Goal: Task Accomplishment & Management: Use online tool/utility

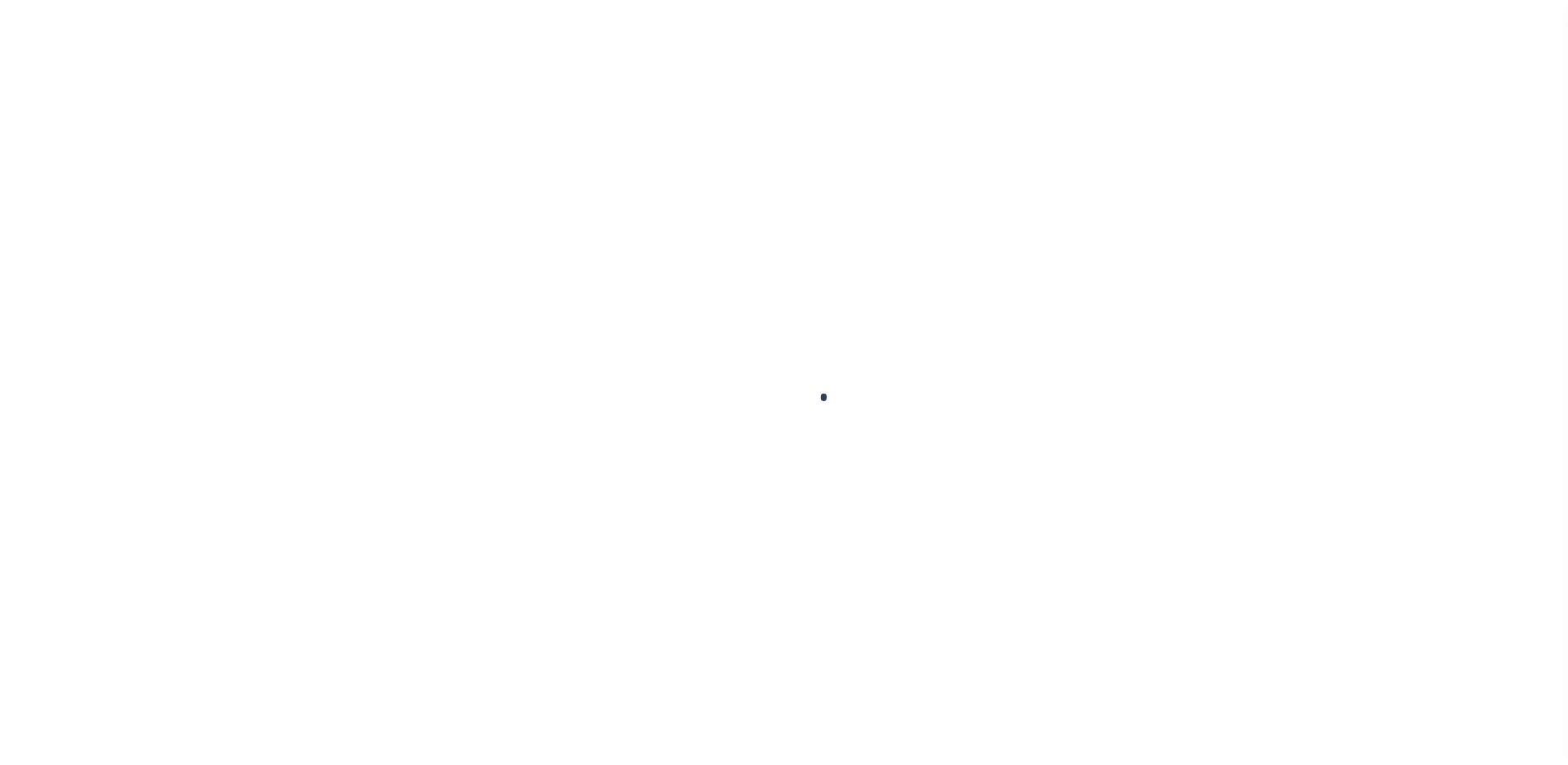
scroll to position [42, 0]
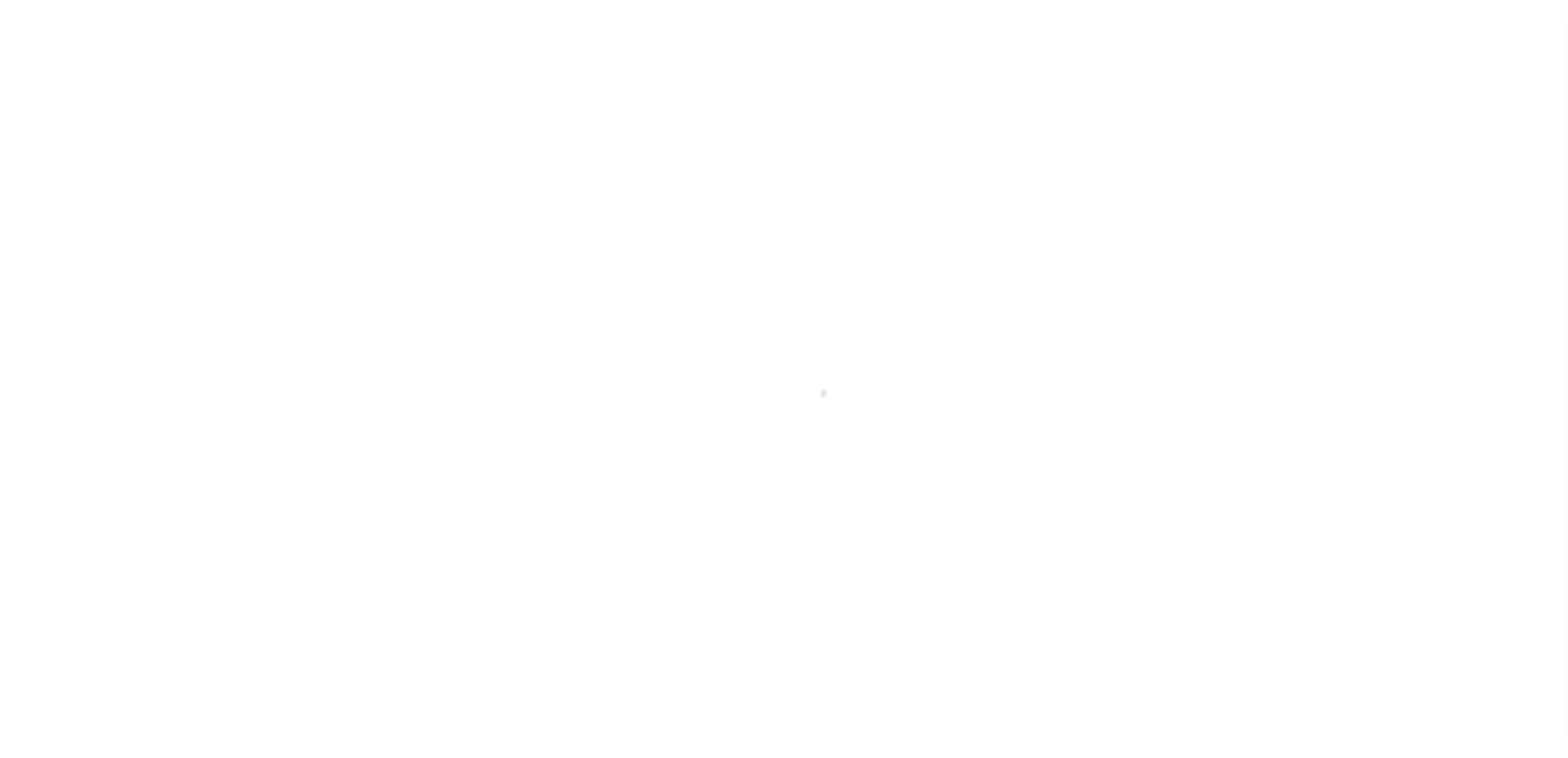
select select "200"
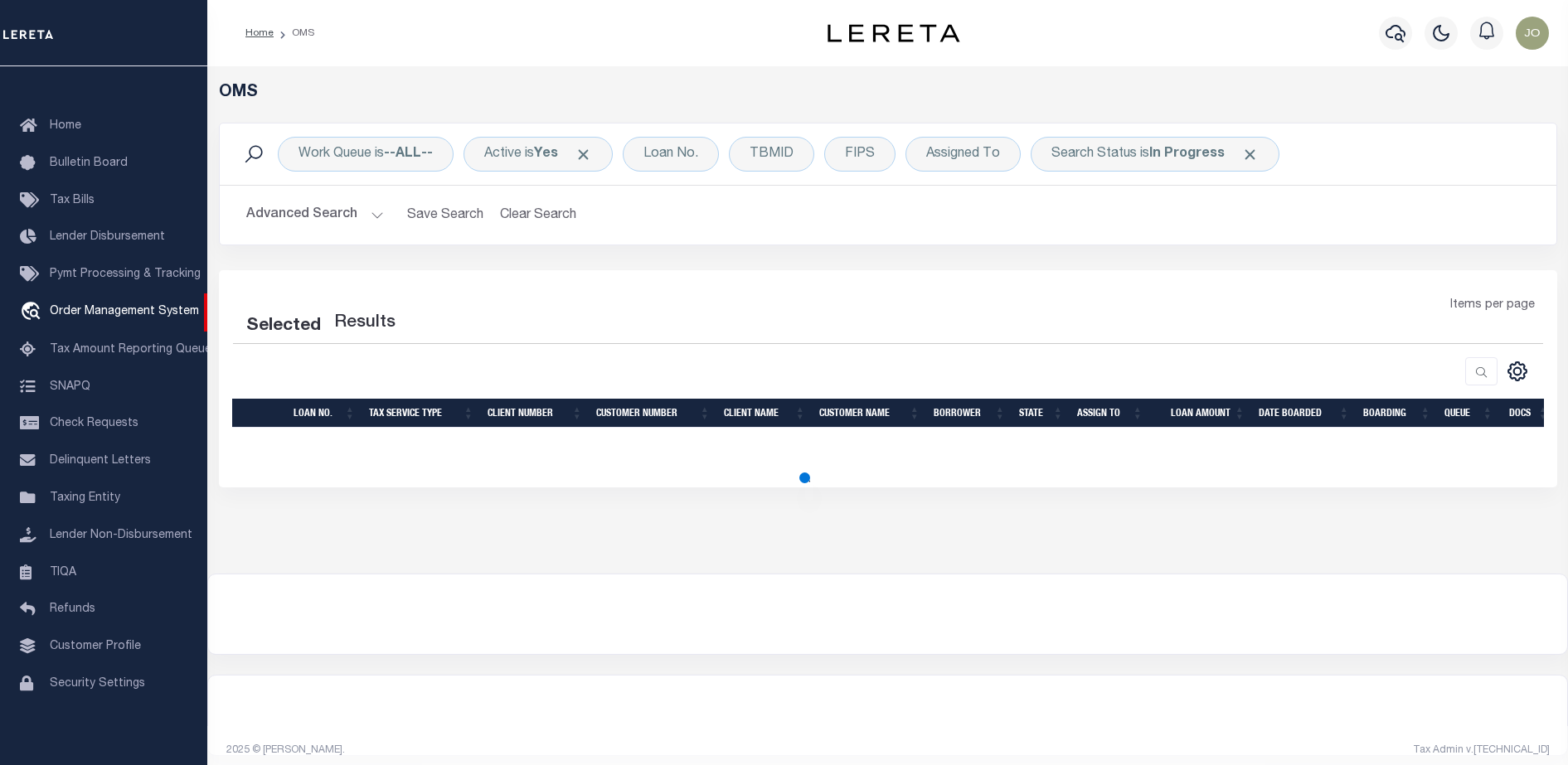
select select "200"
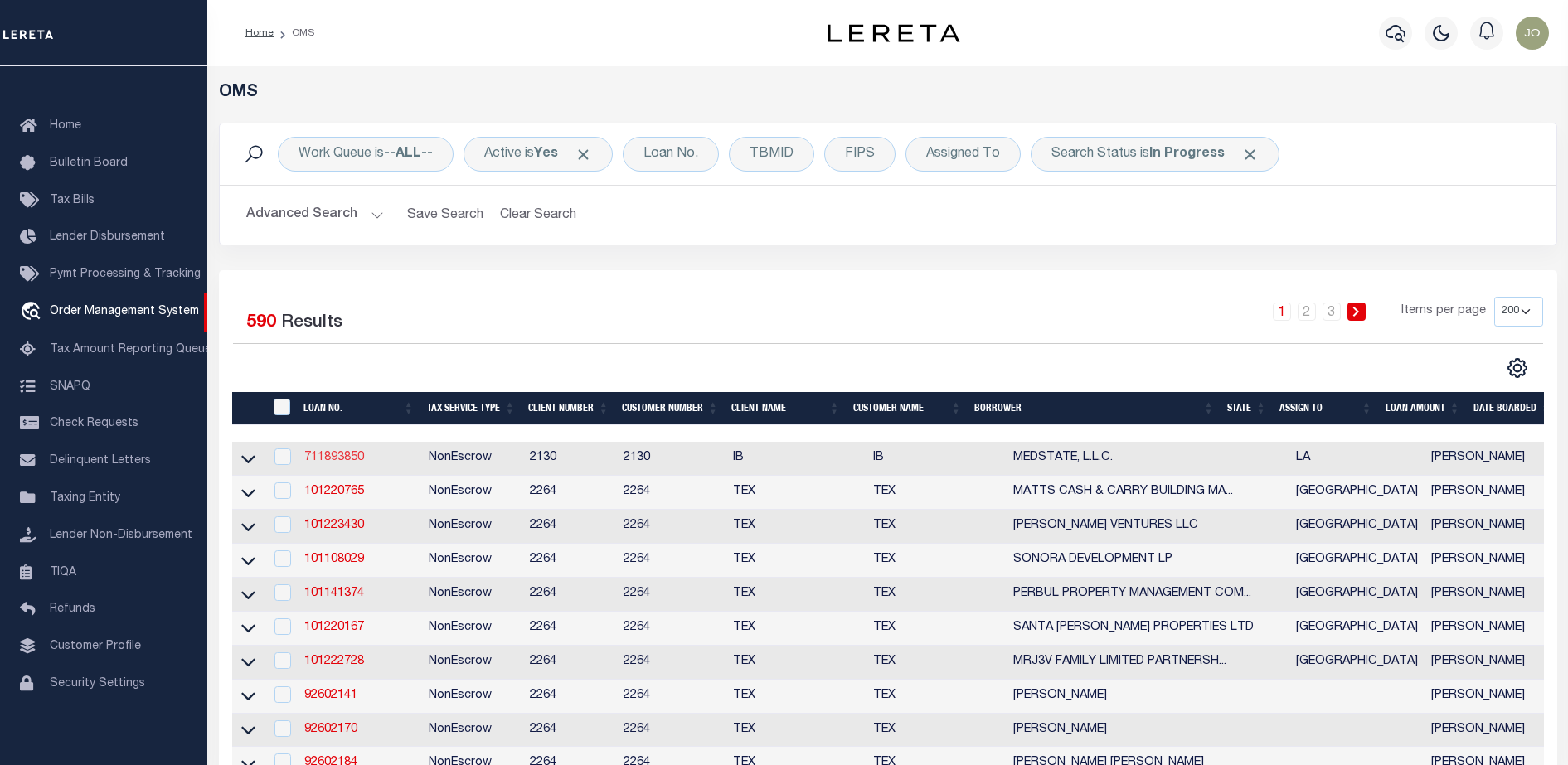
click at [354, 459] on link "711893850" at bounding box center [333, 457] width 60 height 12
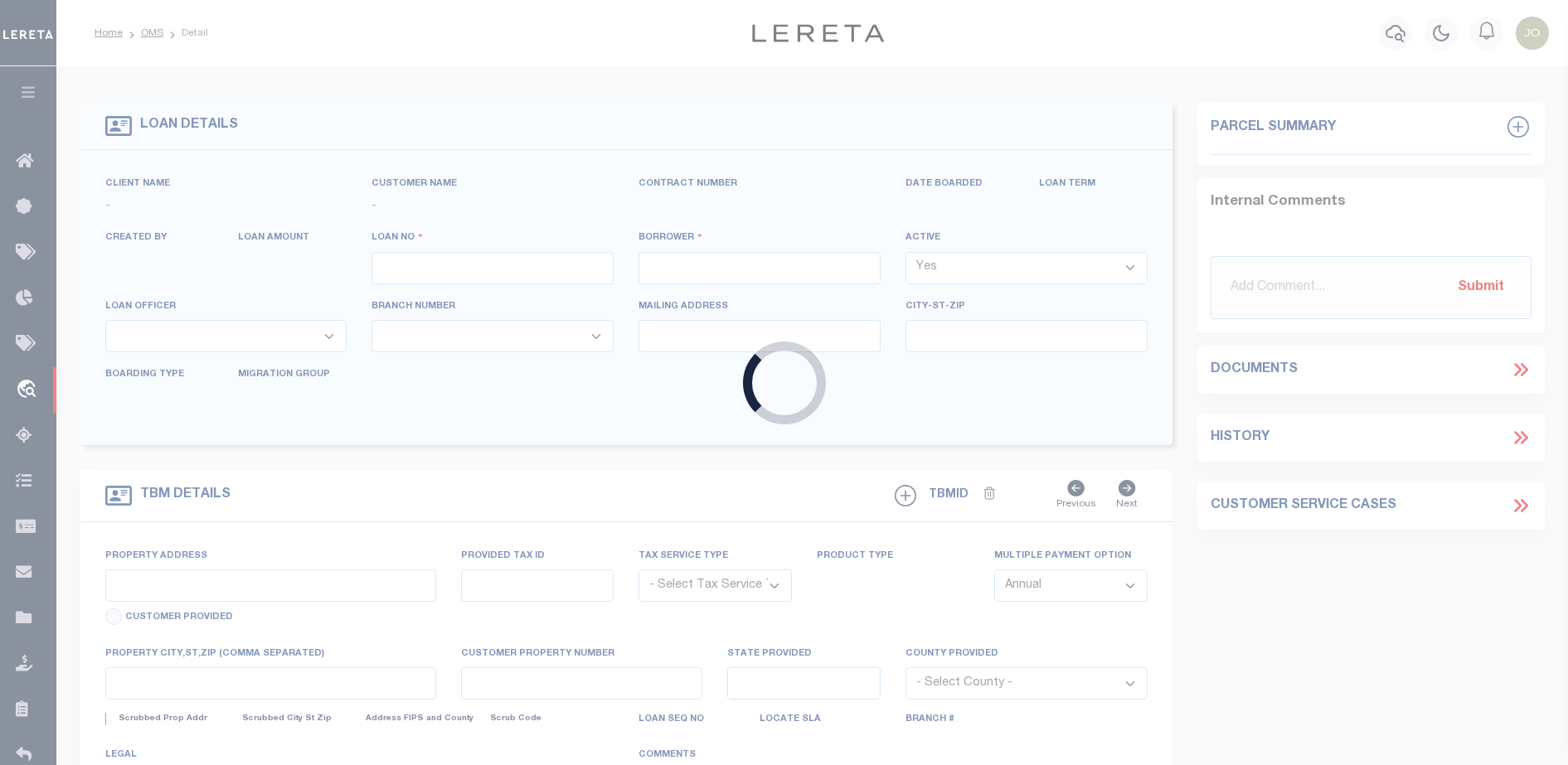
type input "711893850"
type input "MEDSTATE, L.L.C."
select select
type input "[STREET_ADDRESS][PERSON_NAME] AND 2-X"
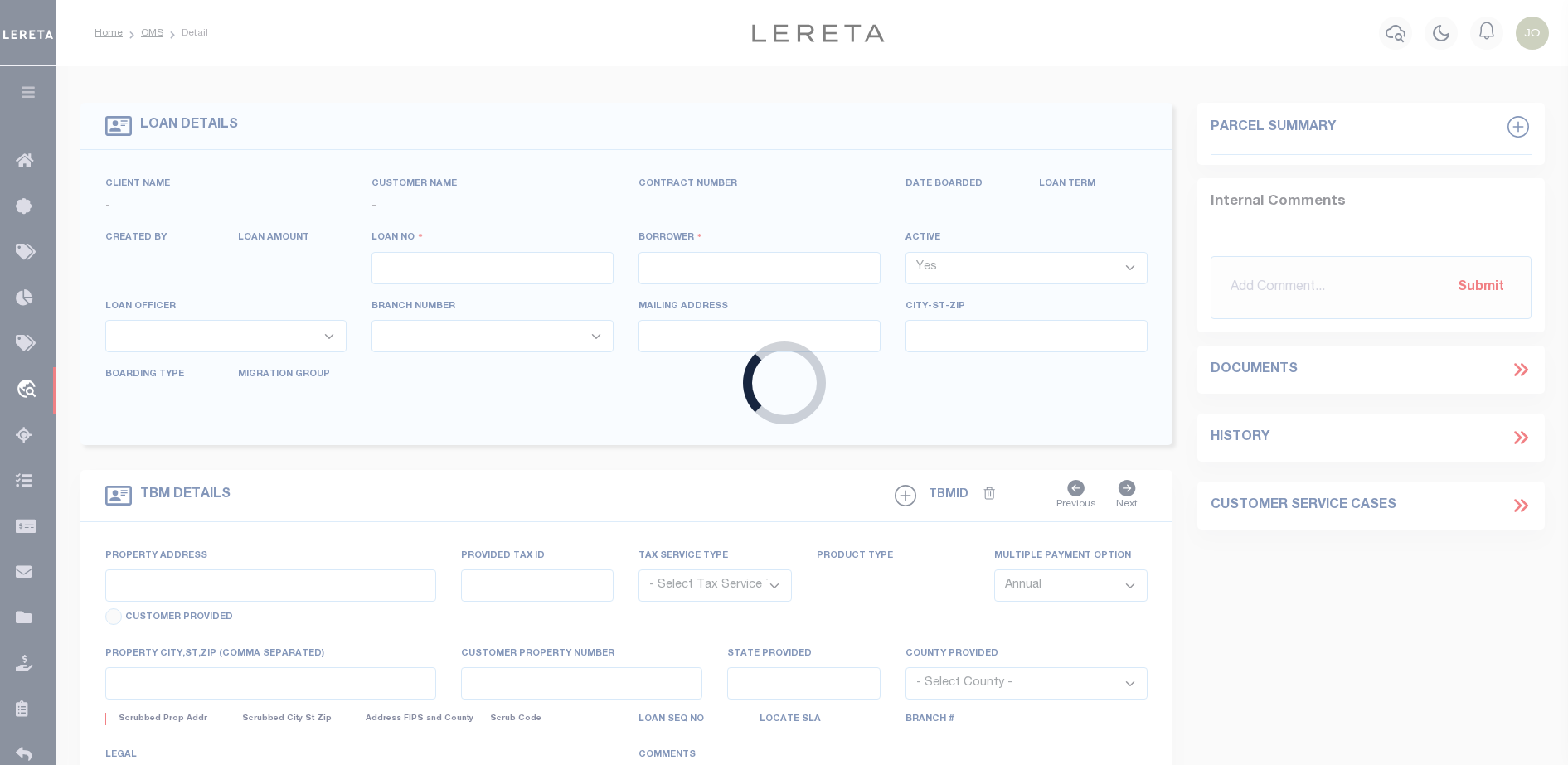
type input "[PERSON_NAME] LA 70433"
select select "NonEscrow"
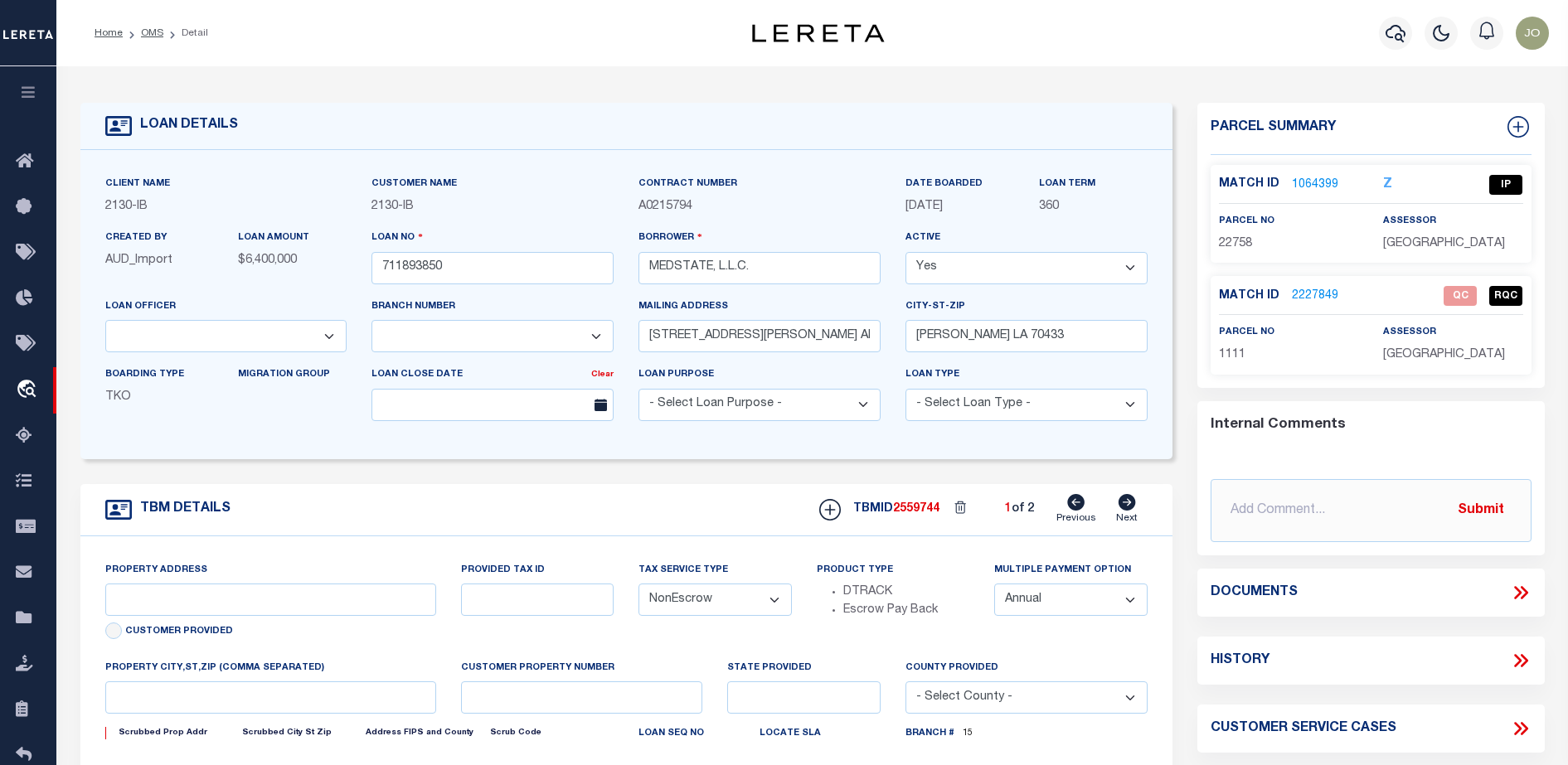
type input "[STREET_ADDRESS][PERSON_NAME] AND 2-X"
type input "1068111276"
select select
type input "[PERSON_NAME] LA 70433"
type input "Eastern"
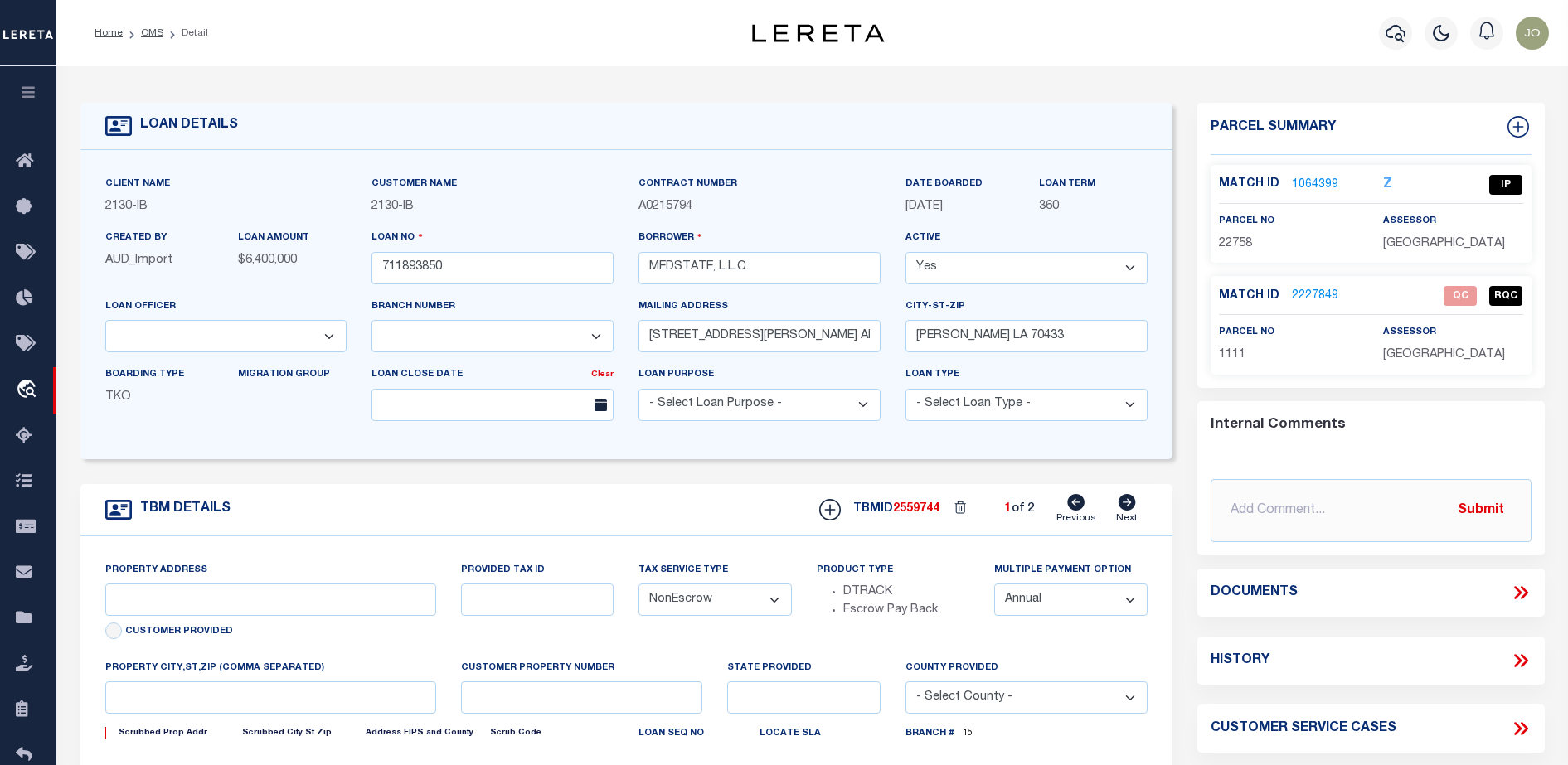
type input "LA"
select select "2464"
select select "4950"
click at [372, 72] on div "LOAN DETAILS Client Name 2130" at bounding box center [812, 562] width 1511 height 992
click at [1522, 591] on icon at bounding box center [1521, 593] width 22 height 22
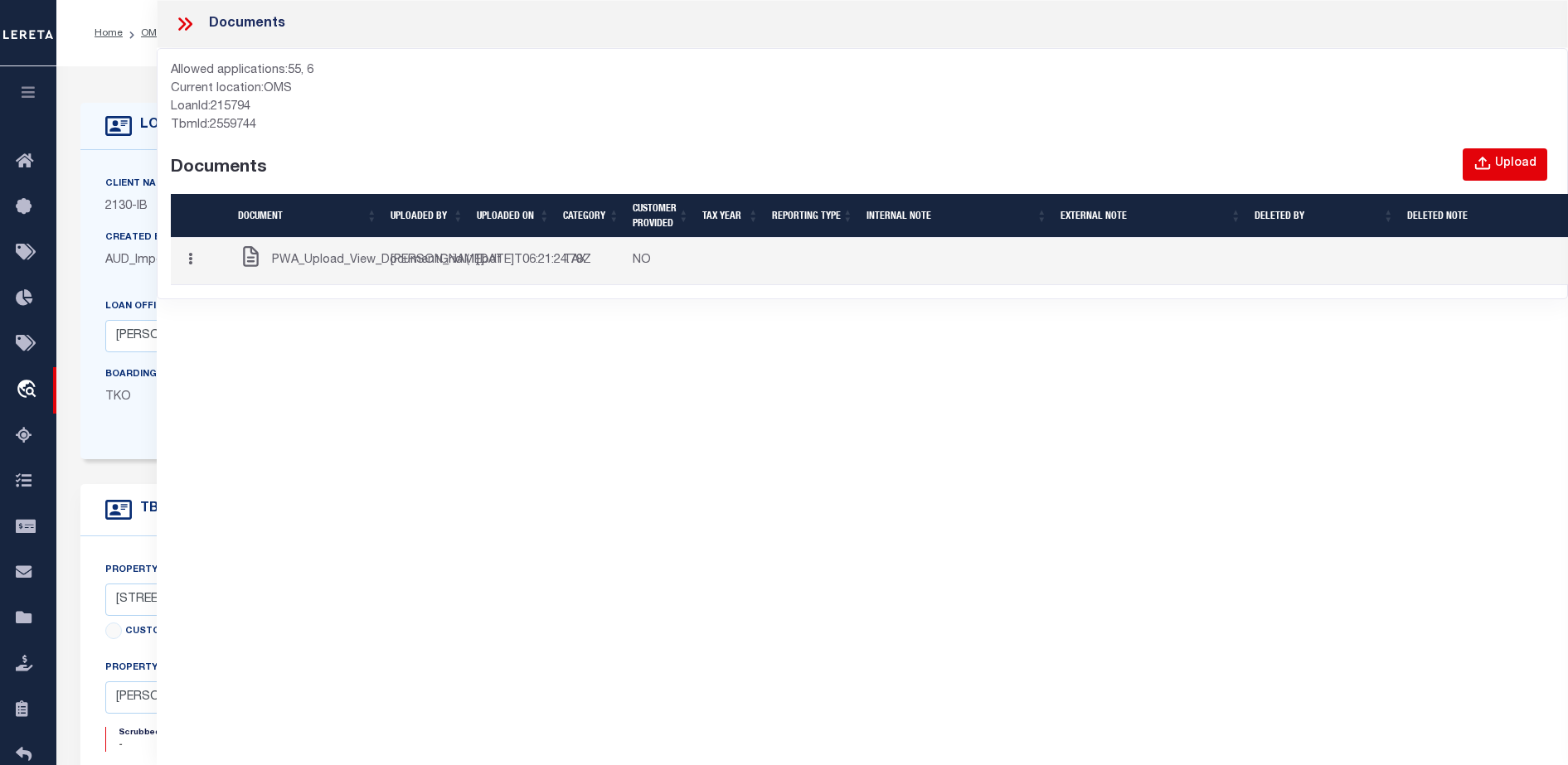
click at [1497, 159] on div "Upload" at bounding box center [1515, 164] width 41 height 19
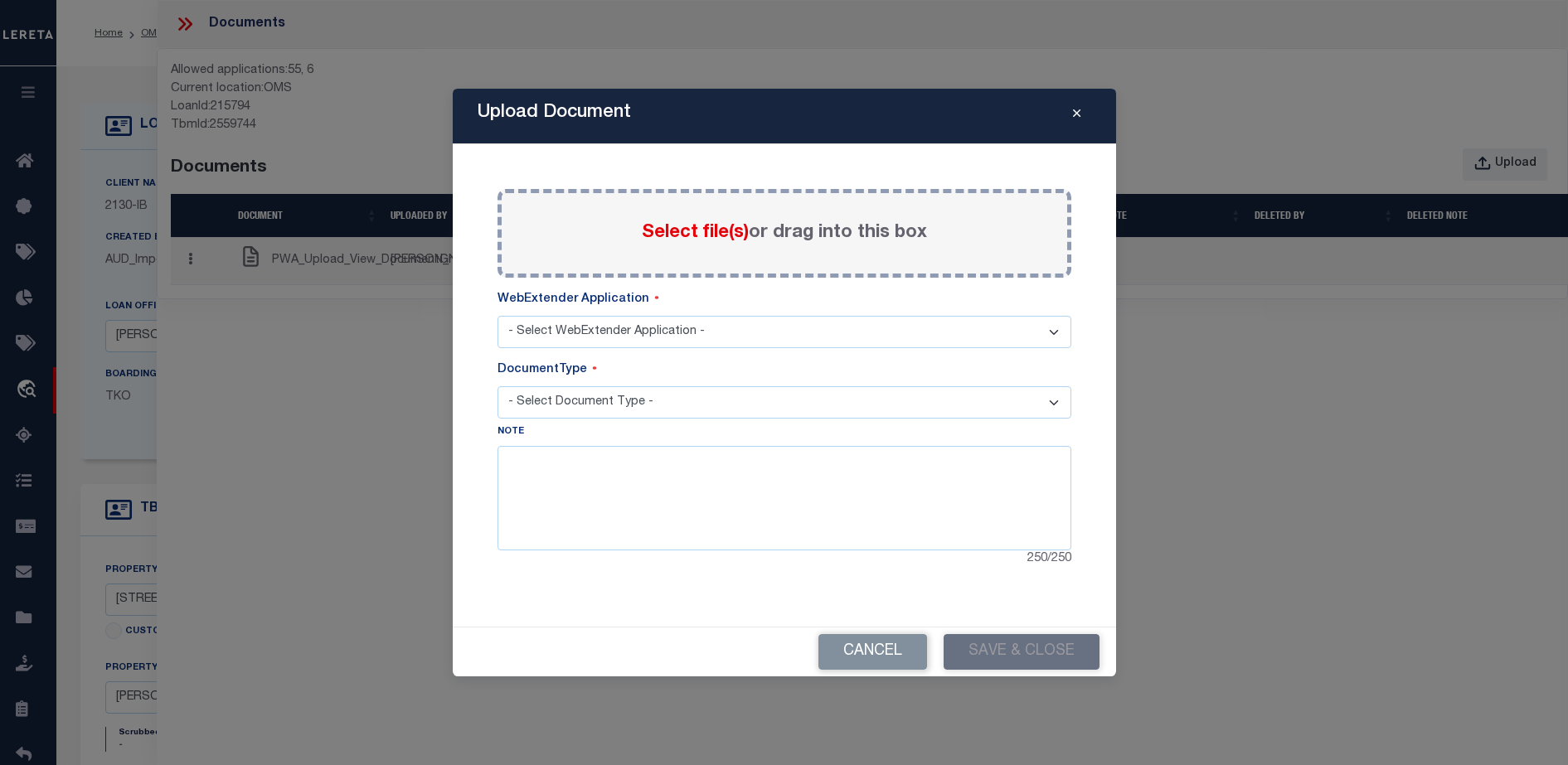
click at [715, 257] on div "Select file(s) or drag into this box" at bounding box center [784, 233] width 573 height 89
click at [695, 224] on span "Select file(s)" at bounding box center [695, 232] width 107 height 19
click at [0, 0] on input "Select file(s) or drag into this box" at bounding box center [0, 0] width 0 height 0
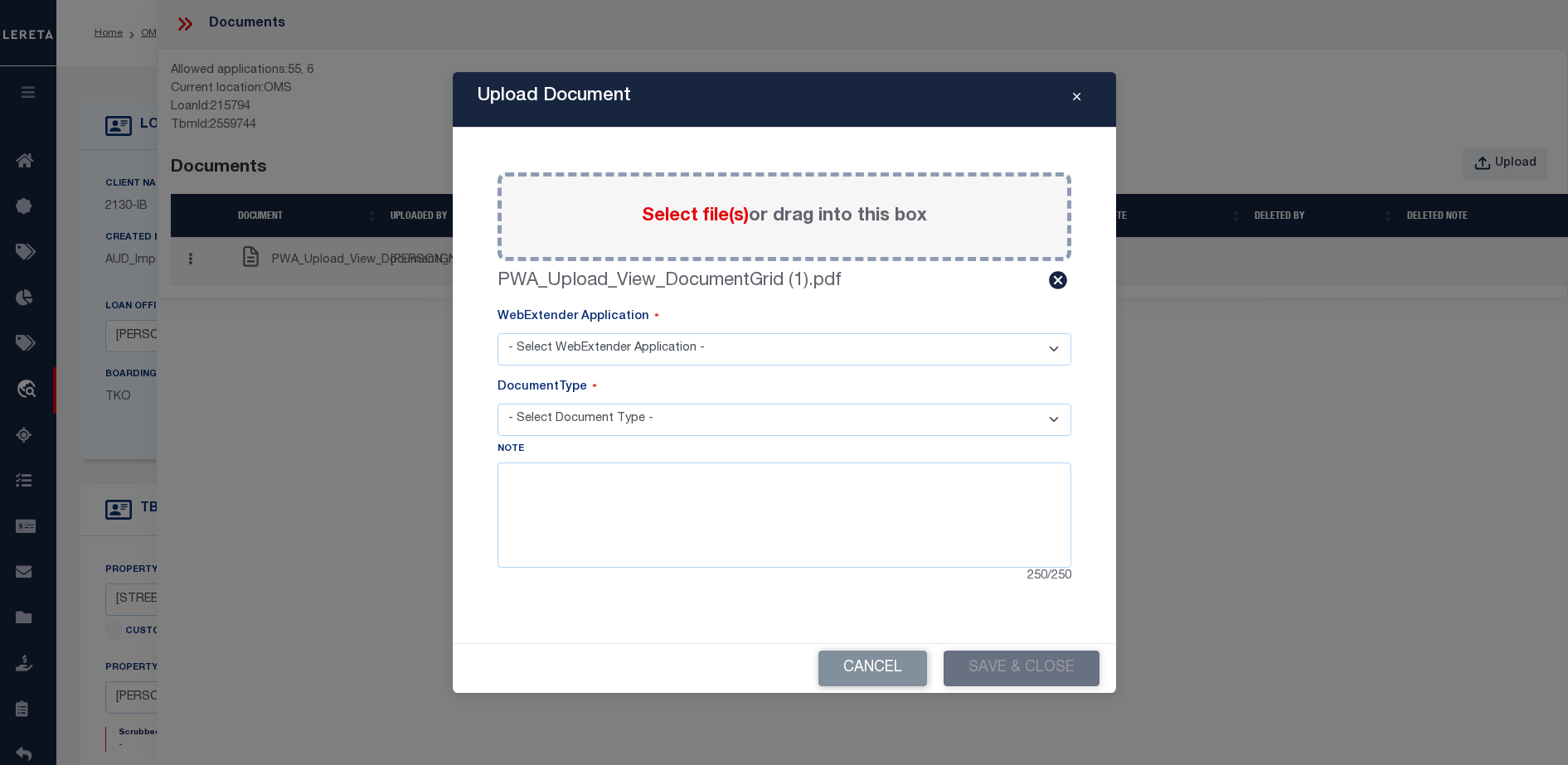
click at [681, 355] on select "- Select WebExtender Application - SERVICES BORROWER_CORRESPONDENCE" at bounding box center [784, 349] width 573 height 32
select select "6"
click at [498, 333] on select "- Select WebExtender Application - SERVICES BORROWER_CORRESPONDENCE" at bounding box center [784, 349] width 573 height 32
click at [627, 444] on div "Note 250 / 250" at bounding box center [784, 512] width 573 height 146
click at [627, 422] on select "- Select Document Type - TAX LEGAL" at bounding box center [784, 419] width 573 height 32
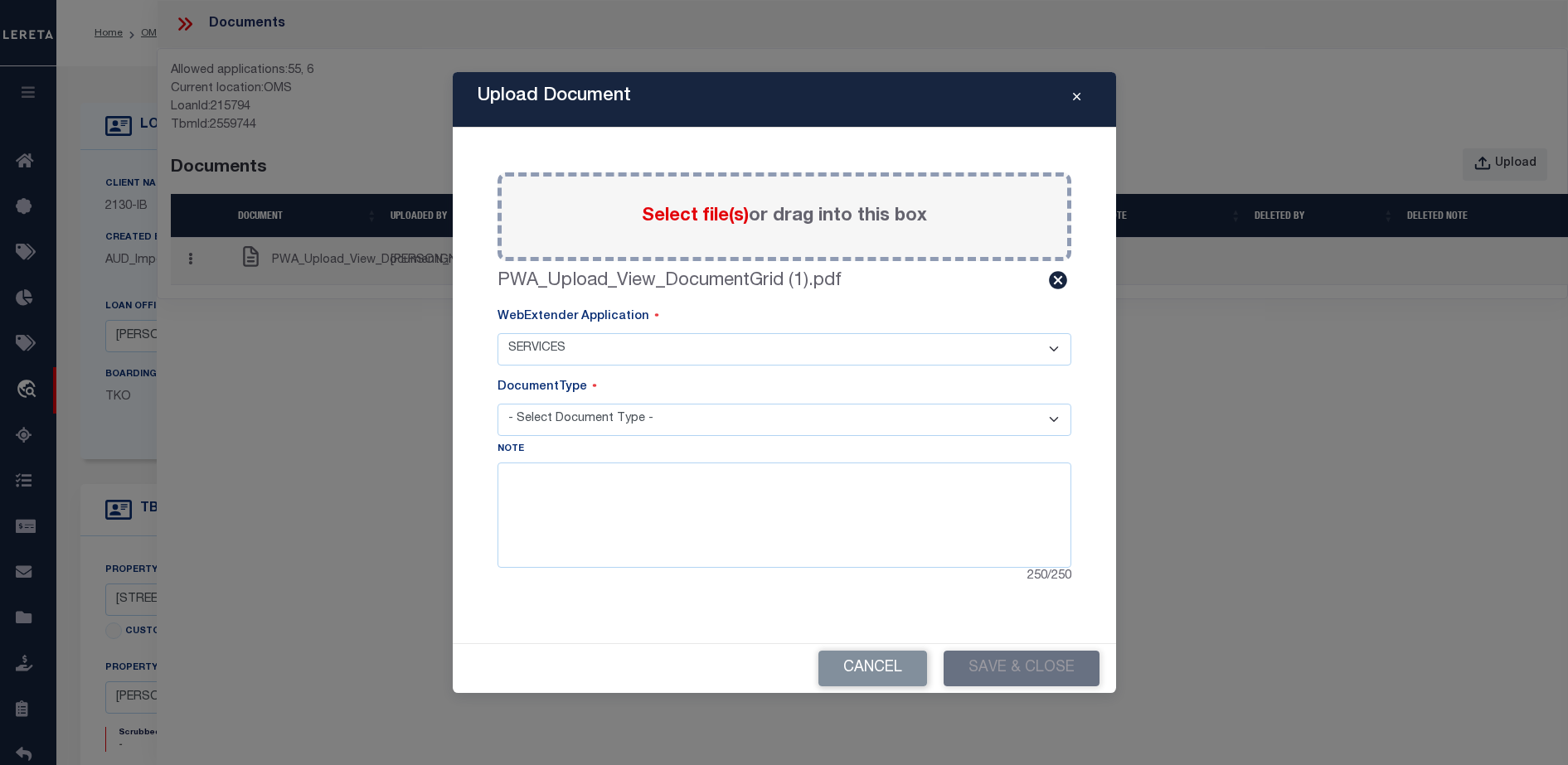
select select "LEGAL"
click at [498, 404] on select "- Select Document Type - TAX LEGAL" at bounding box center [784, 419] width 573 height 32
click at [599, 503] on textarea at bounding box center [784, 514] width 573 height 105
type textarea "This Legal"
click at [986, 670] on button "Save & Close" at bounding box center [1021, 668] width 156 height 35
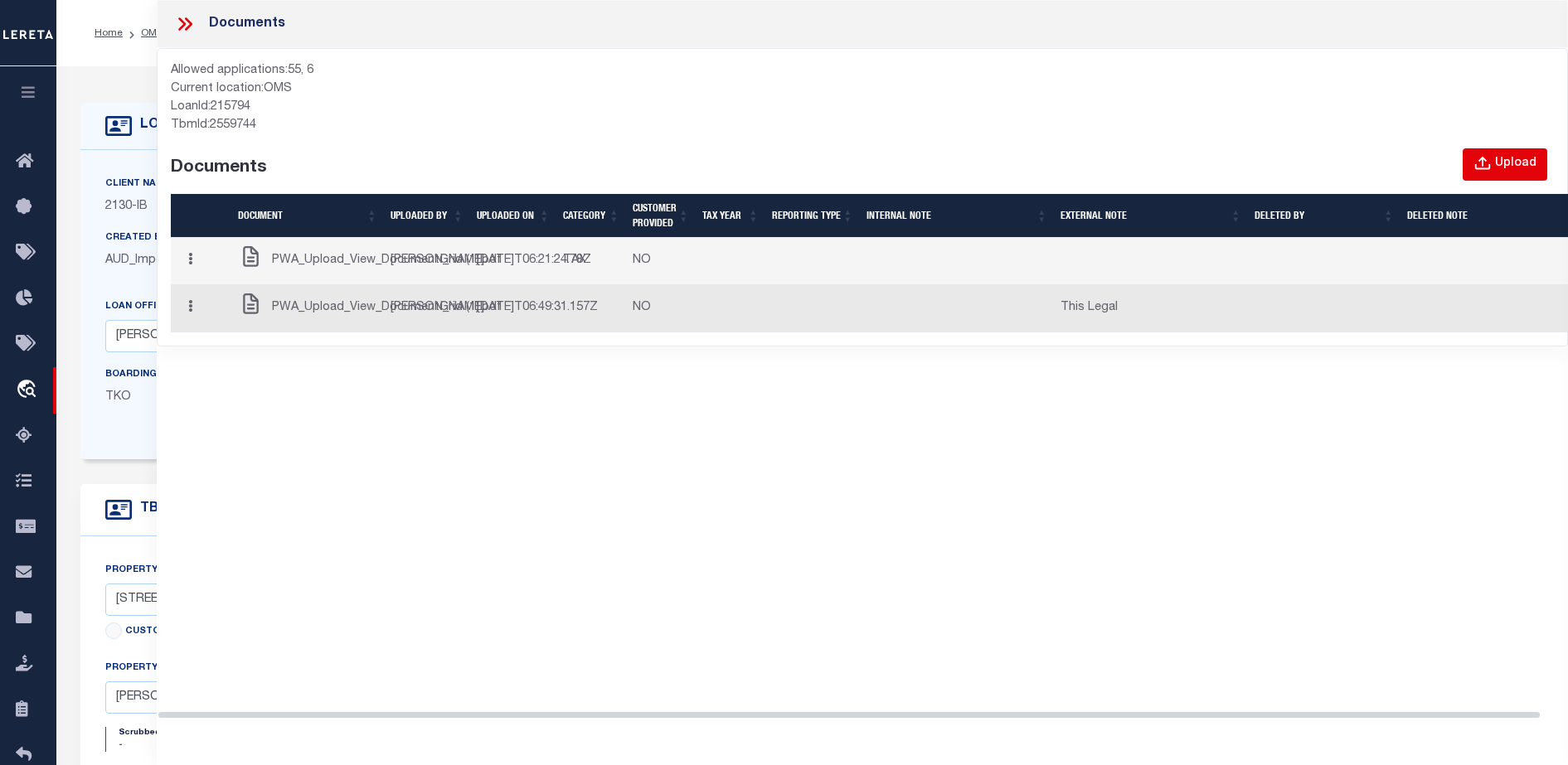
click at [1502, 163] on div "Upload" at bounding box center [1515, 164] width 41 height 19
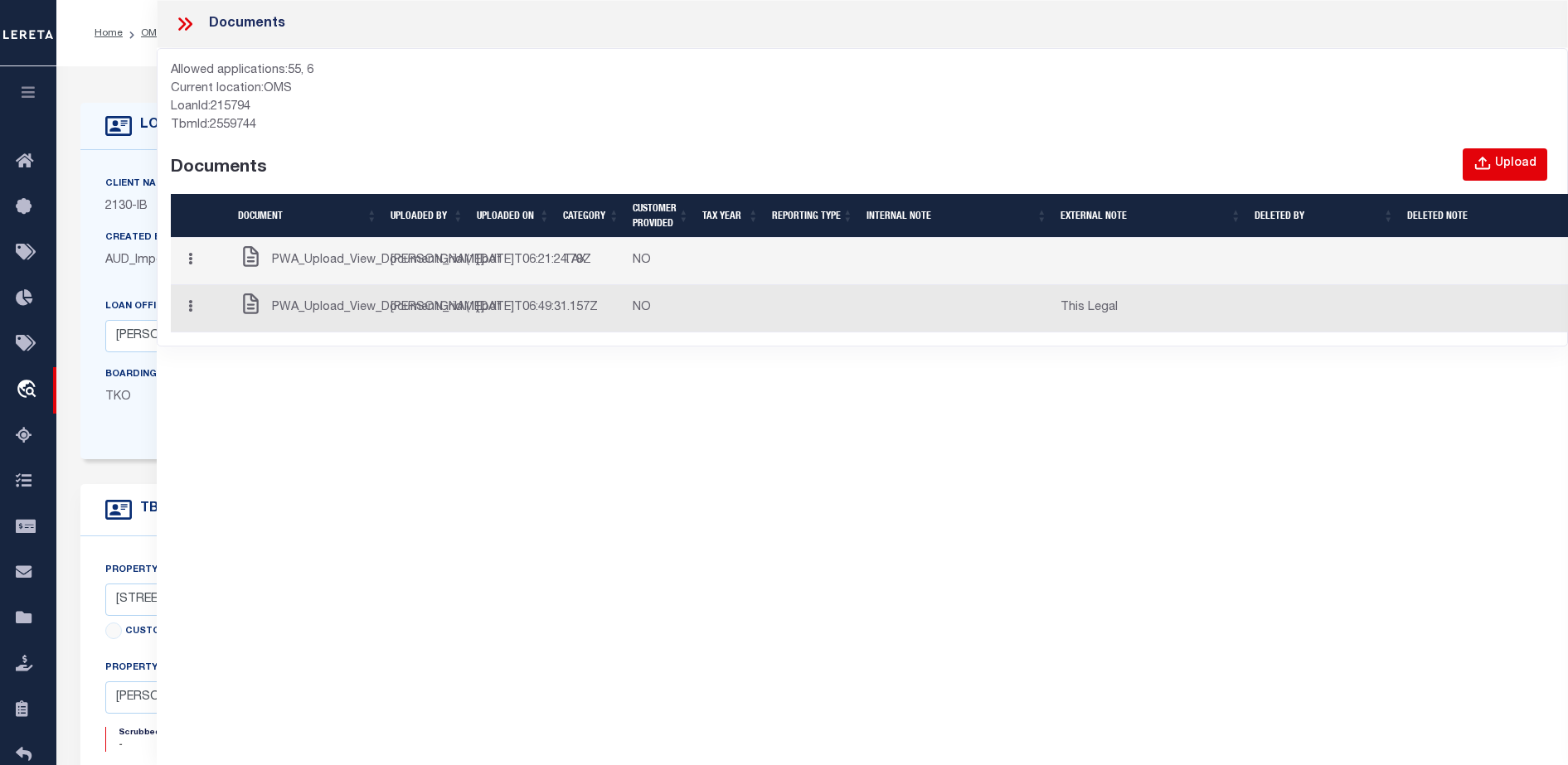
click at [1481, 160] on icon "button" at bounding box center [1482, 164] width 19 height 19
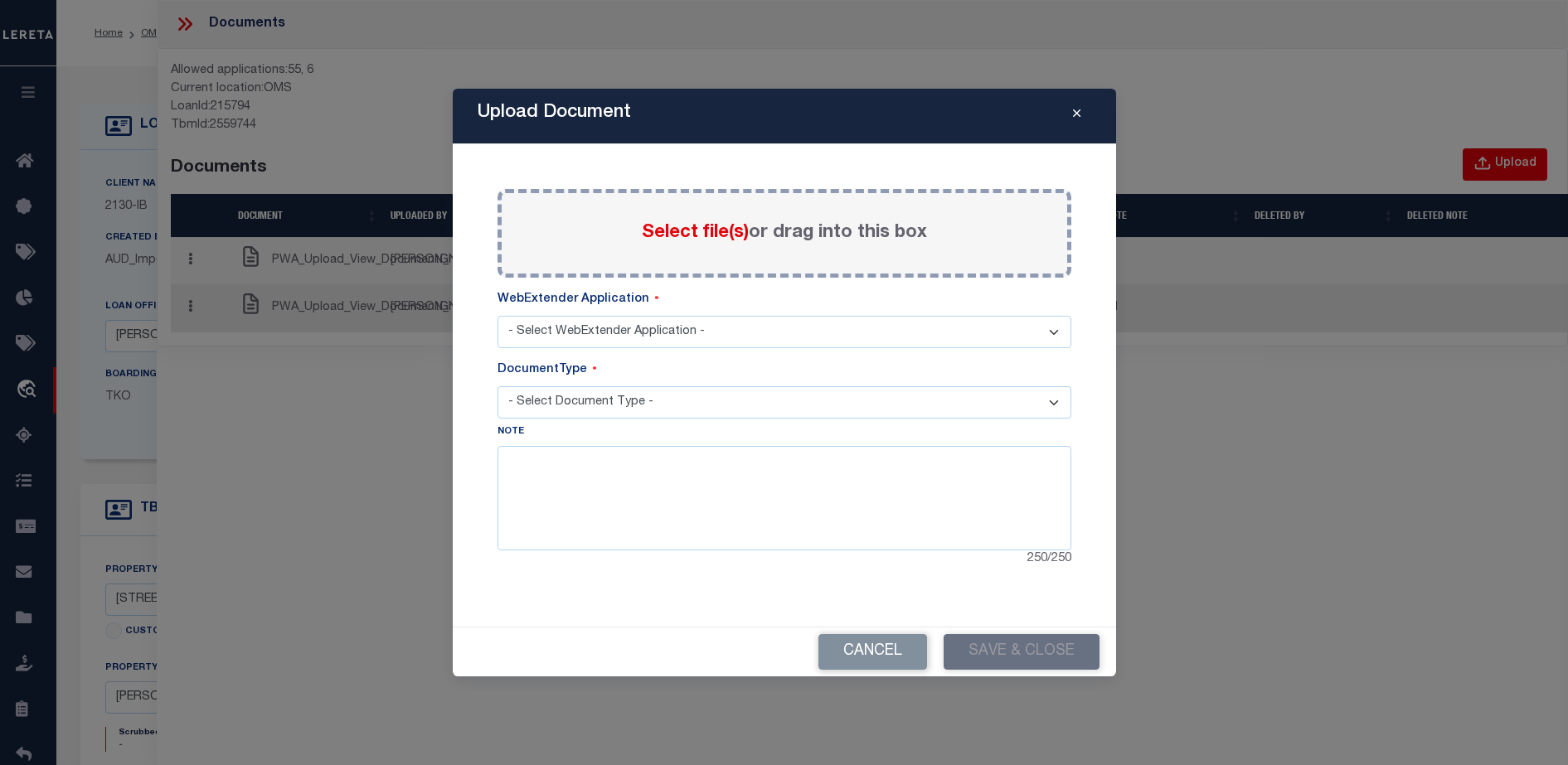
select select "6"
select select "LEGAL"
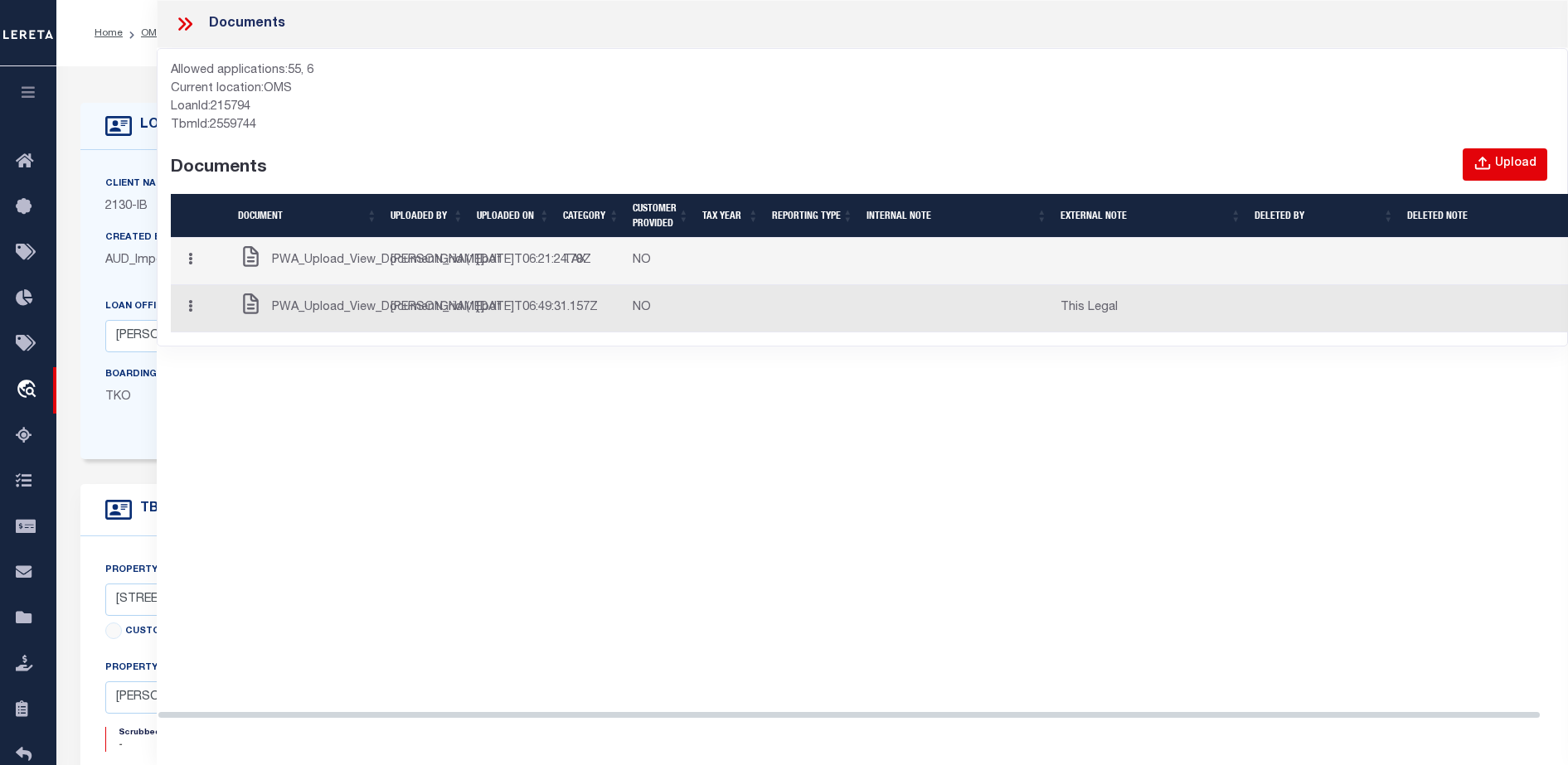
click at [1500, 171] on div "Upload" at bounding box center [1515, 164] width 41 height 19
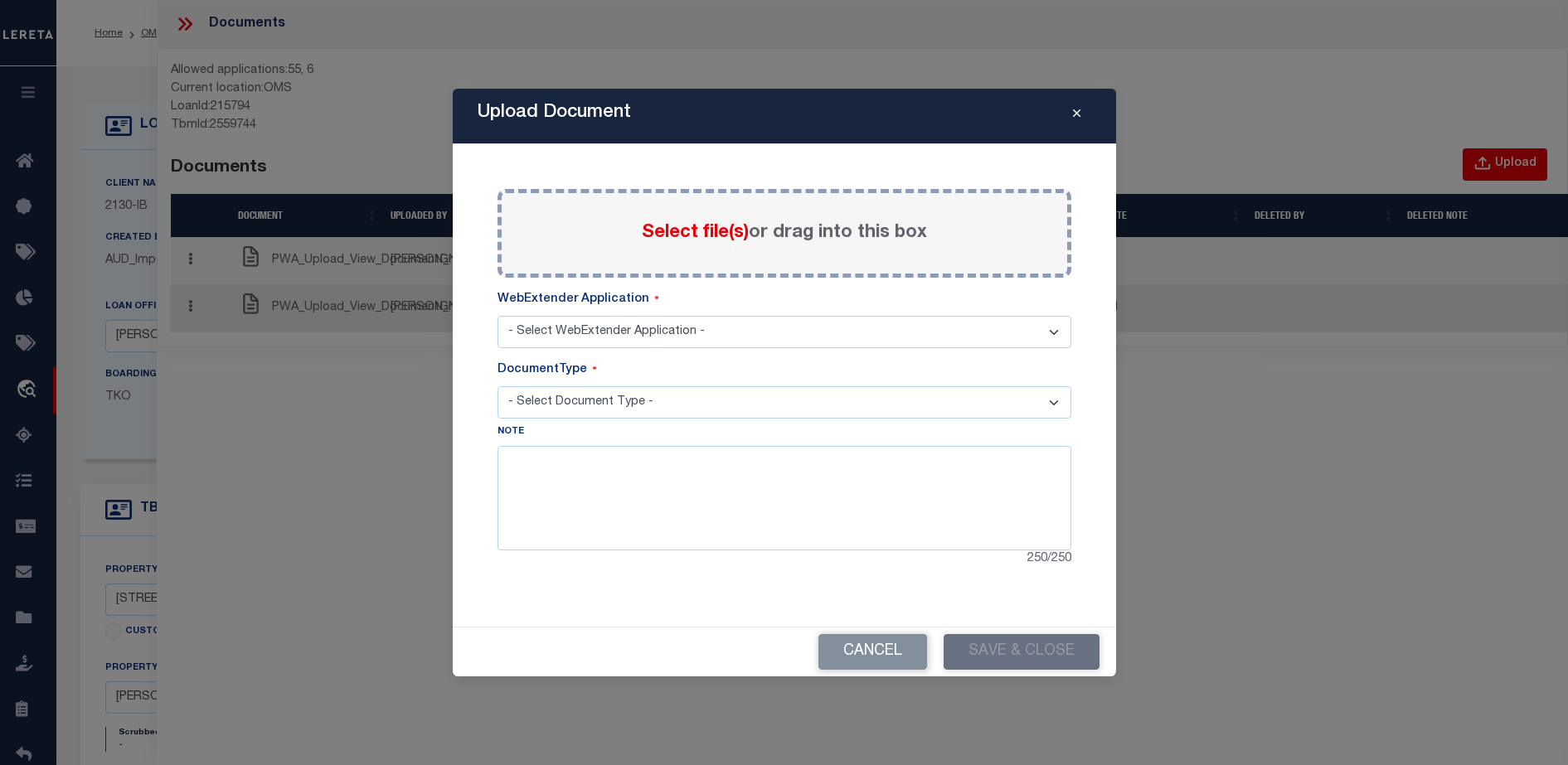
select select "6"
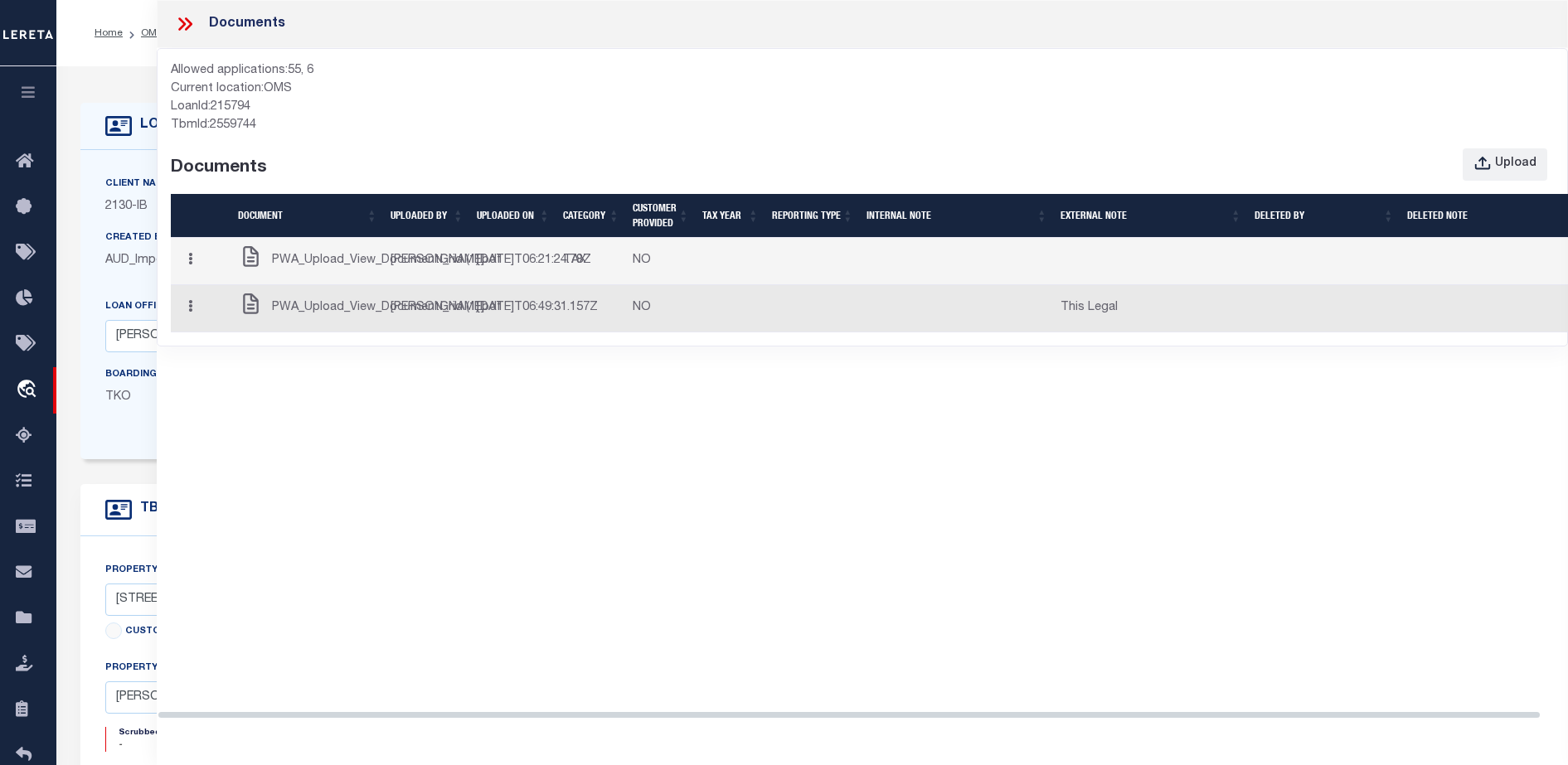
click at [83, 231] on div "Client Name 2130 - IB Customer Name 2130 - IB Contract Number A0215794 360" at bounding box center [626, 305] width 1092 height 310
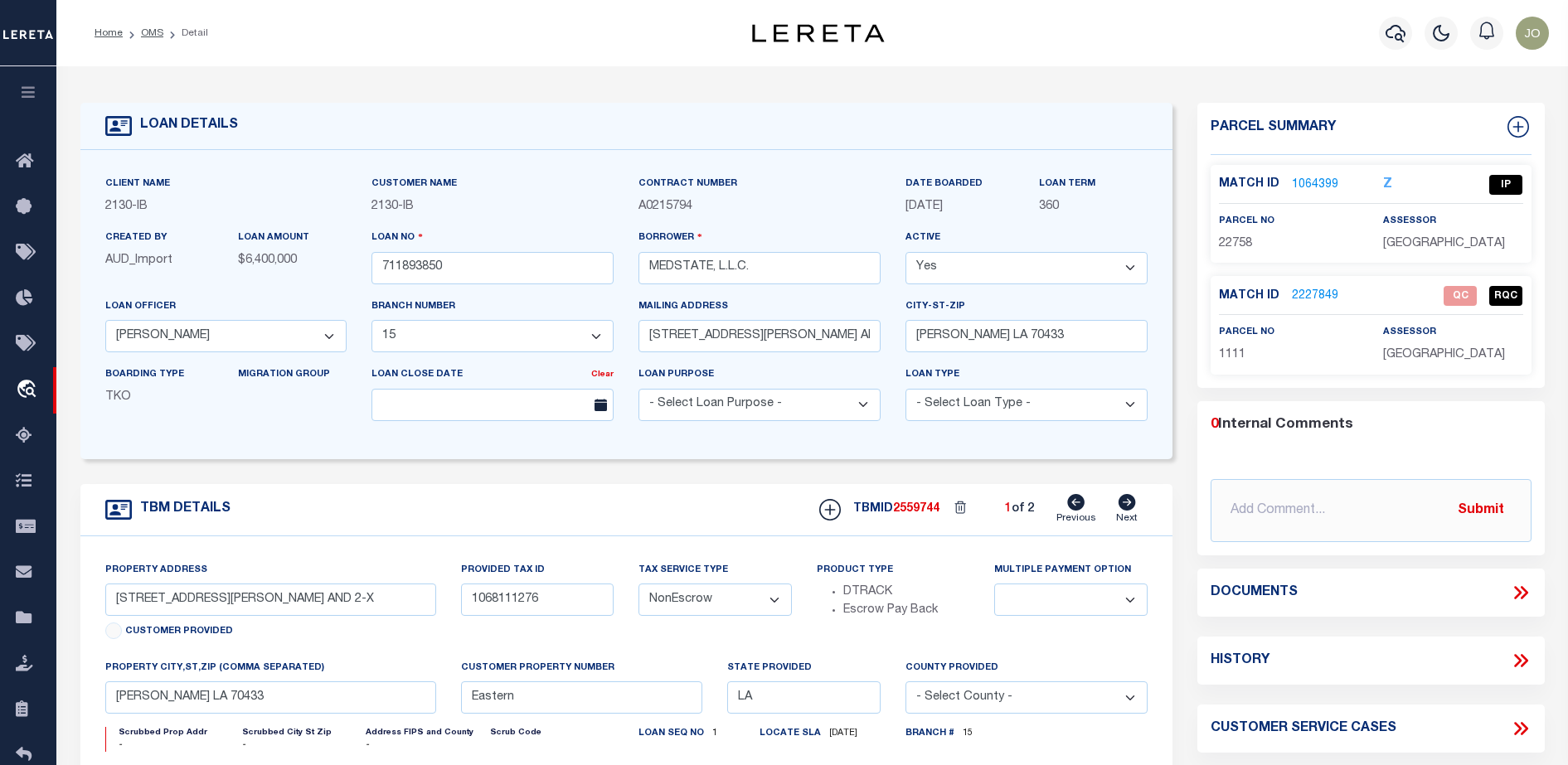
click at [1516, 589] on icon at bounding box center [1518, 594] width 8 height 14
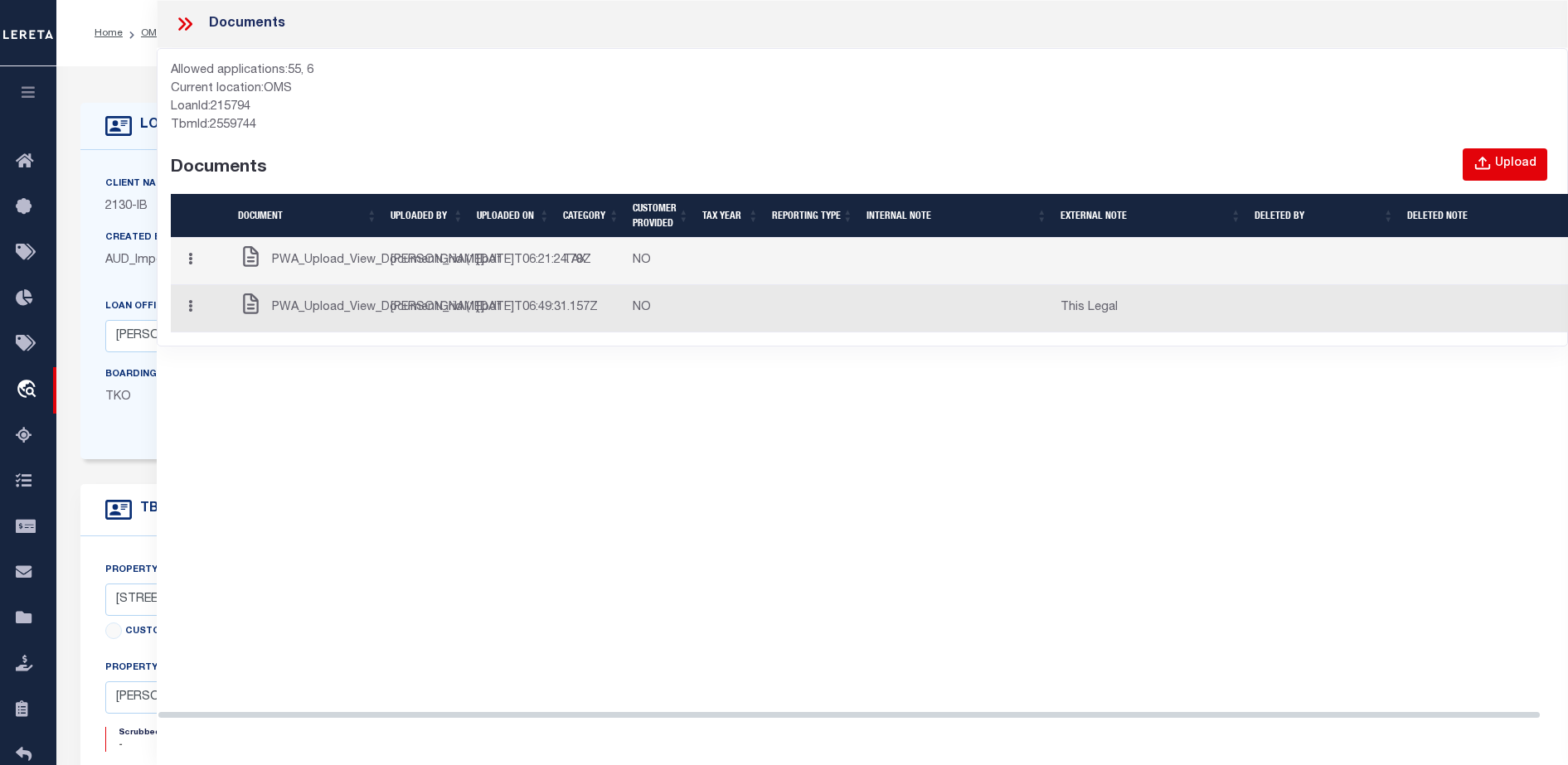
click at [1499, 171] on div "Upload" at bounding box center [1515, 164] width 41 height 19
click at [1521, 175] on button "Upload" at bounding box center [1504, 164] width 84 height 32
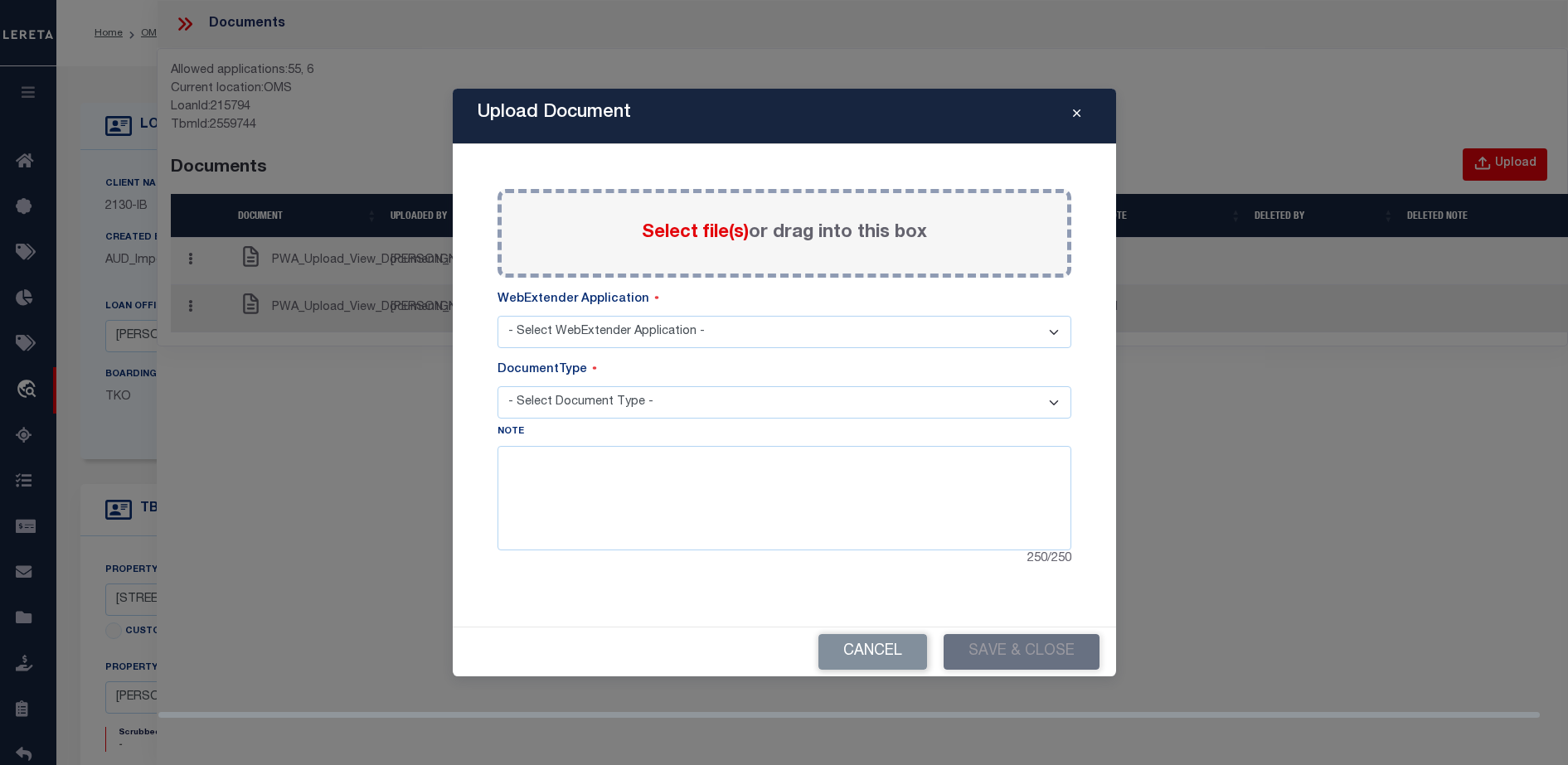
select select "6"
click at [865, 234] on label "Select file(s) or drag into this box" at bounding box center [784, 233] width 285 height 27
click at [0, 0] on input "Select file(s) or drag into this box" at bounding box center [0, 0] width 0 height 0
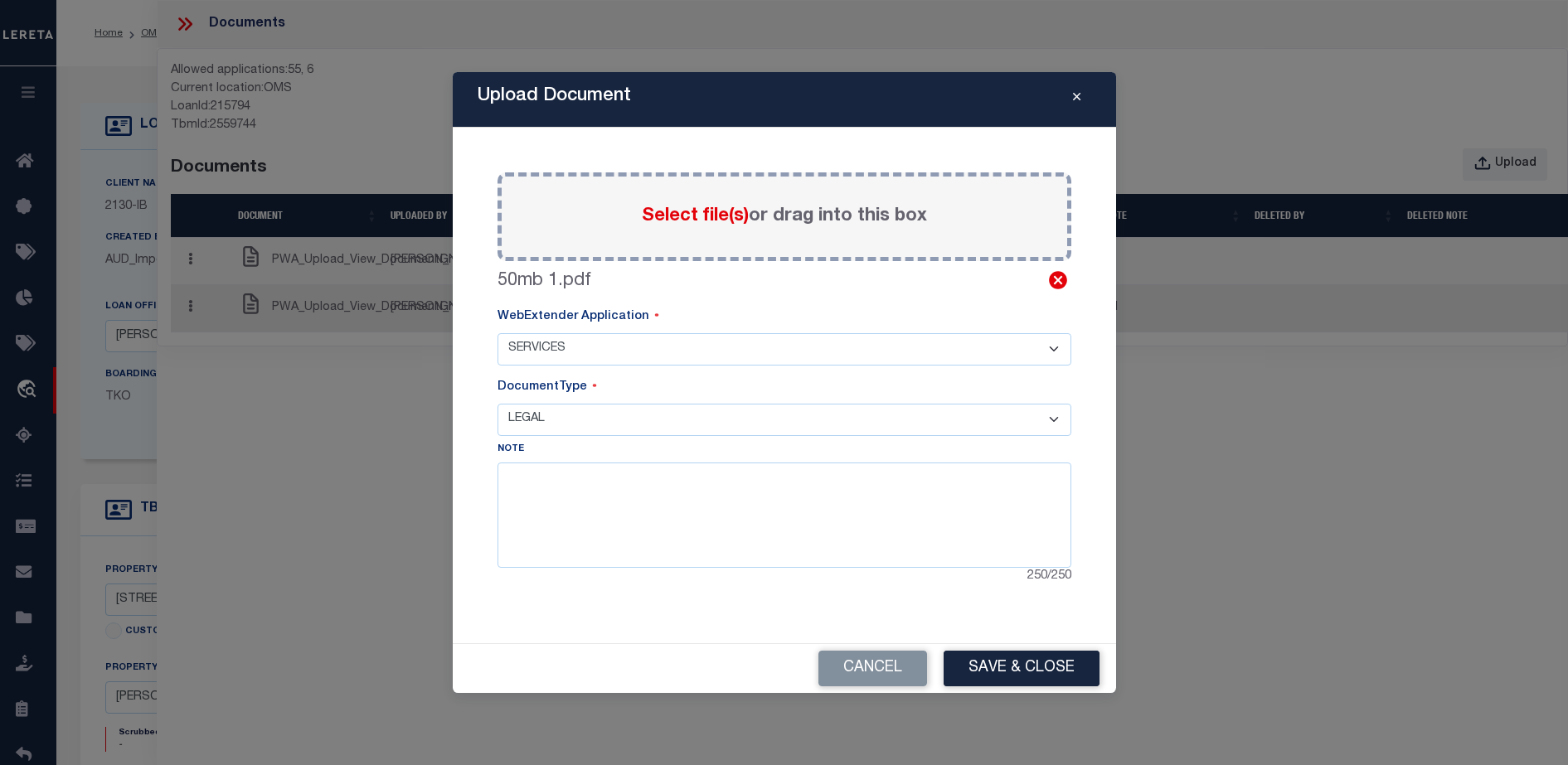
click at [1056, 279] on icon at bounding box center [1057, 280] width 22 height 22
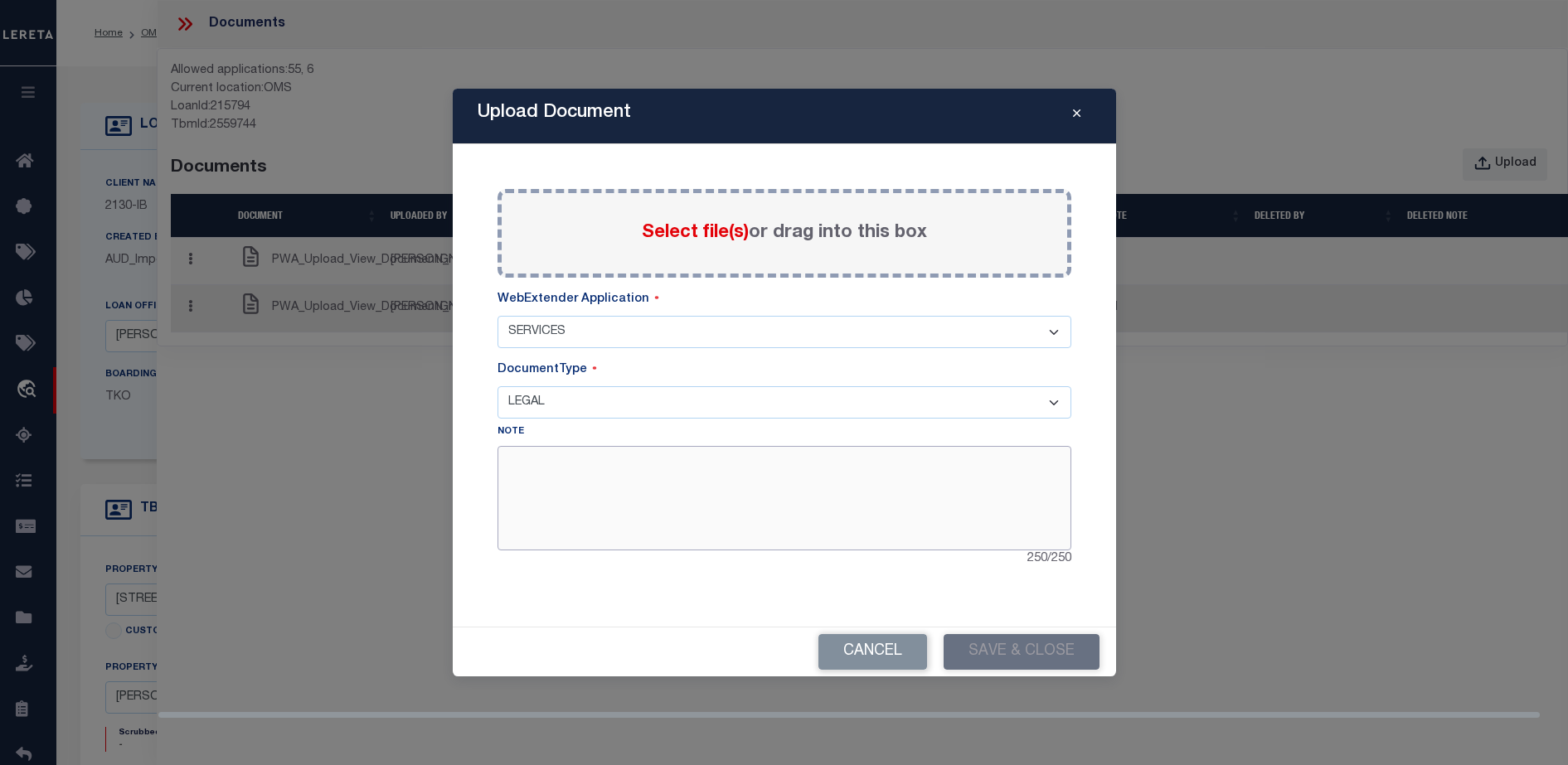
click at [786, 482] on textarea at bounding box center [784, 498] width 573 height 105
click at [775, 485] on textarea at bounding box center [784, 498] width 573 height 105
click at [979, 249] on div "Select file(s) or drag into this box" at bounding box center [784, 233] width 573 height 89
click at [708, 241] on span "Select file(s)" at bounding box center [695, 232] width 107 height 19
click at [0, 0] on input "Select file(s) or drag into this box" at bounding box center [0, 0] width 0 height 0
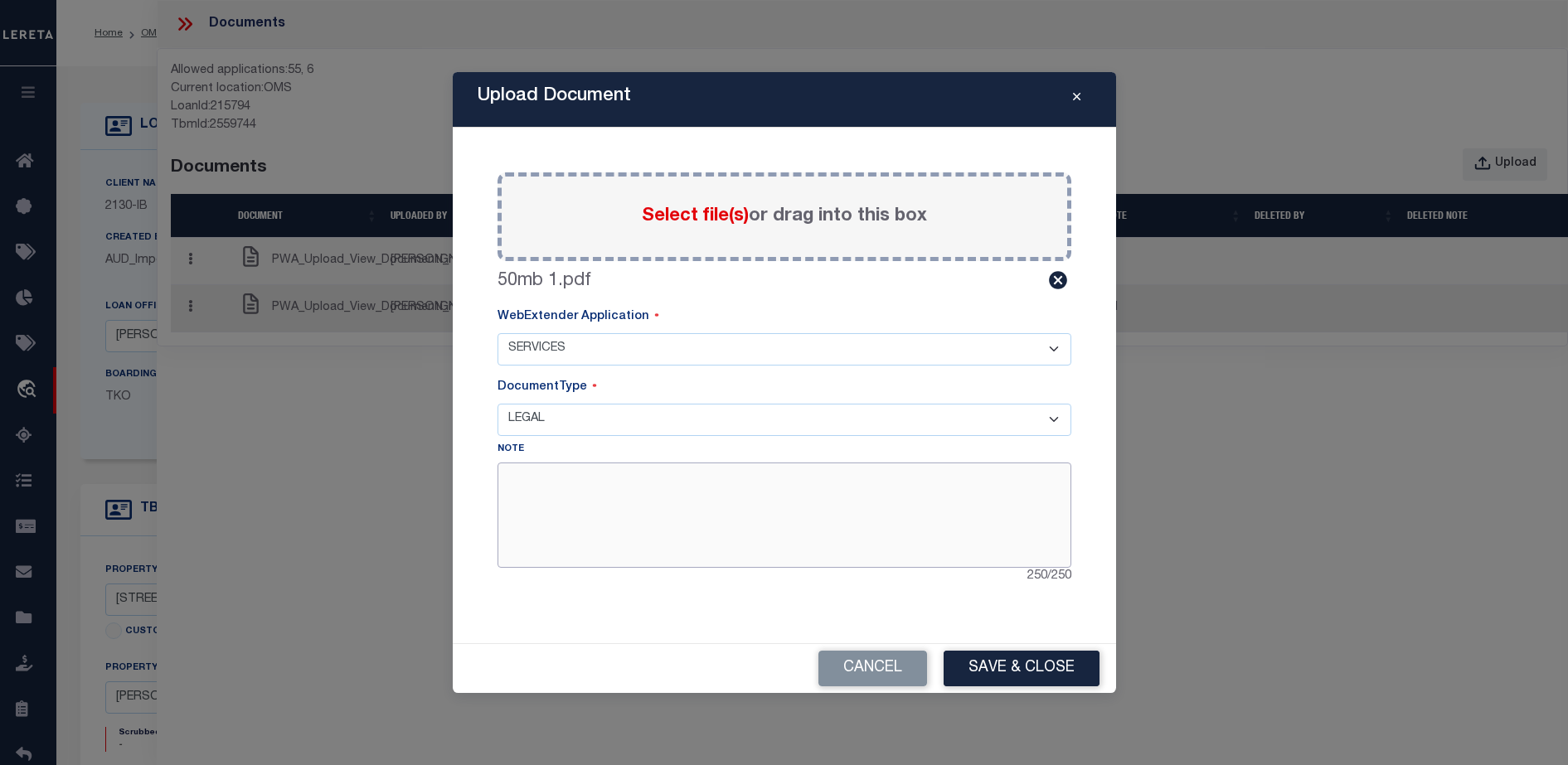
click at [573, 513] on textarea at bounding box center [784, 514] width 573 height 105
click at [1059, 281] on icon at bounding box center [1057, 280] width 19 height 19
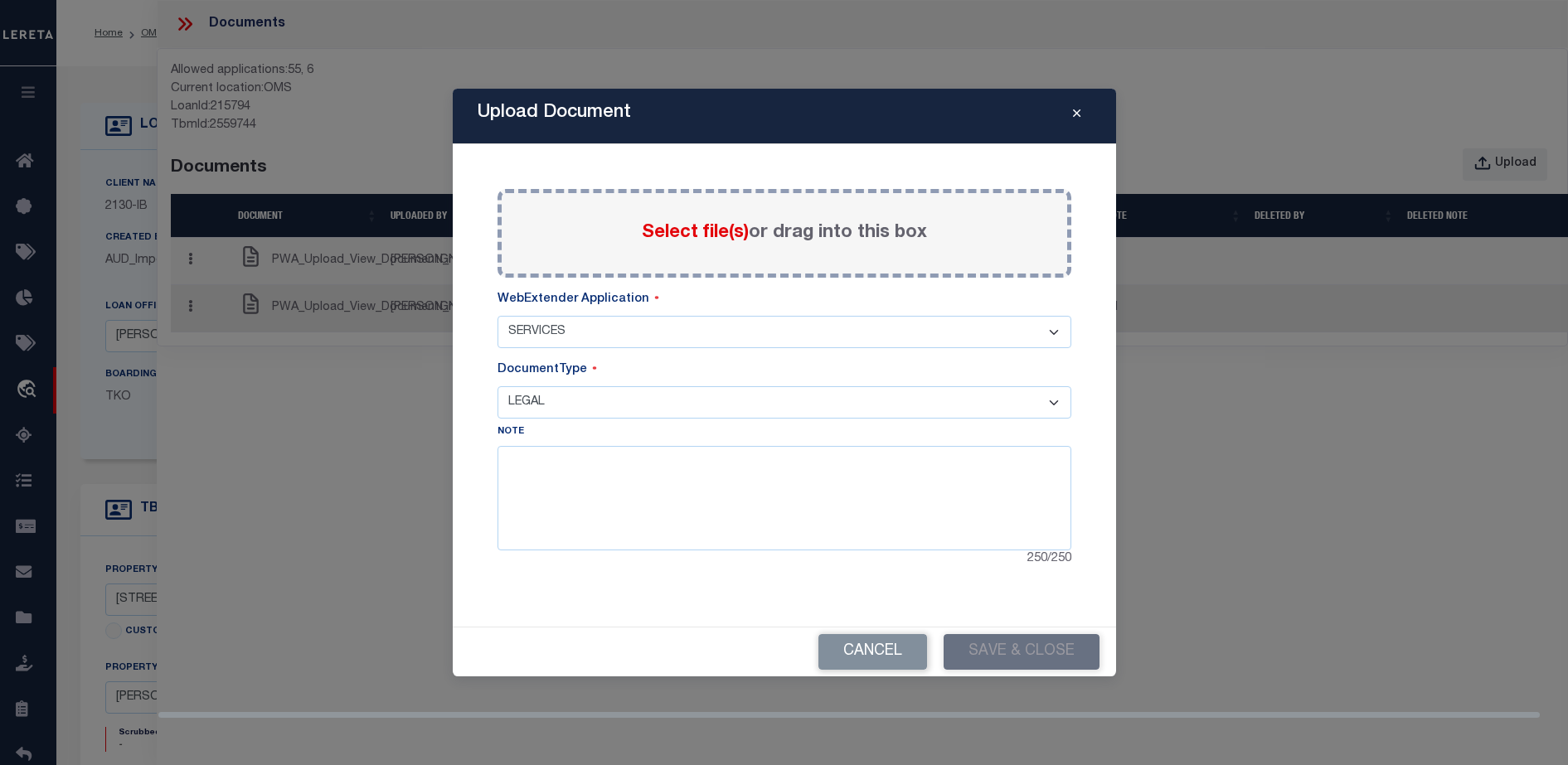
drag, startPoint x: 536, startPoint y: 715, endPoint x: 330, endPoint y: 718, distance: 206.0
click at [330, 718] on div "Documents Allowed applications: 55, 6 Current location: OMS LoanId: 215794 TbmI…" at bounding box center [862, 359] width 1411 height 719
click at [676, 530] on textarea at bounding box center [784, 498] width 573 height 105
click at [669, 408] on select "- Select Document Type - TAX LEGAL" at bounding box center [784, 402] width 573 height 32
select select "TAX"
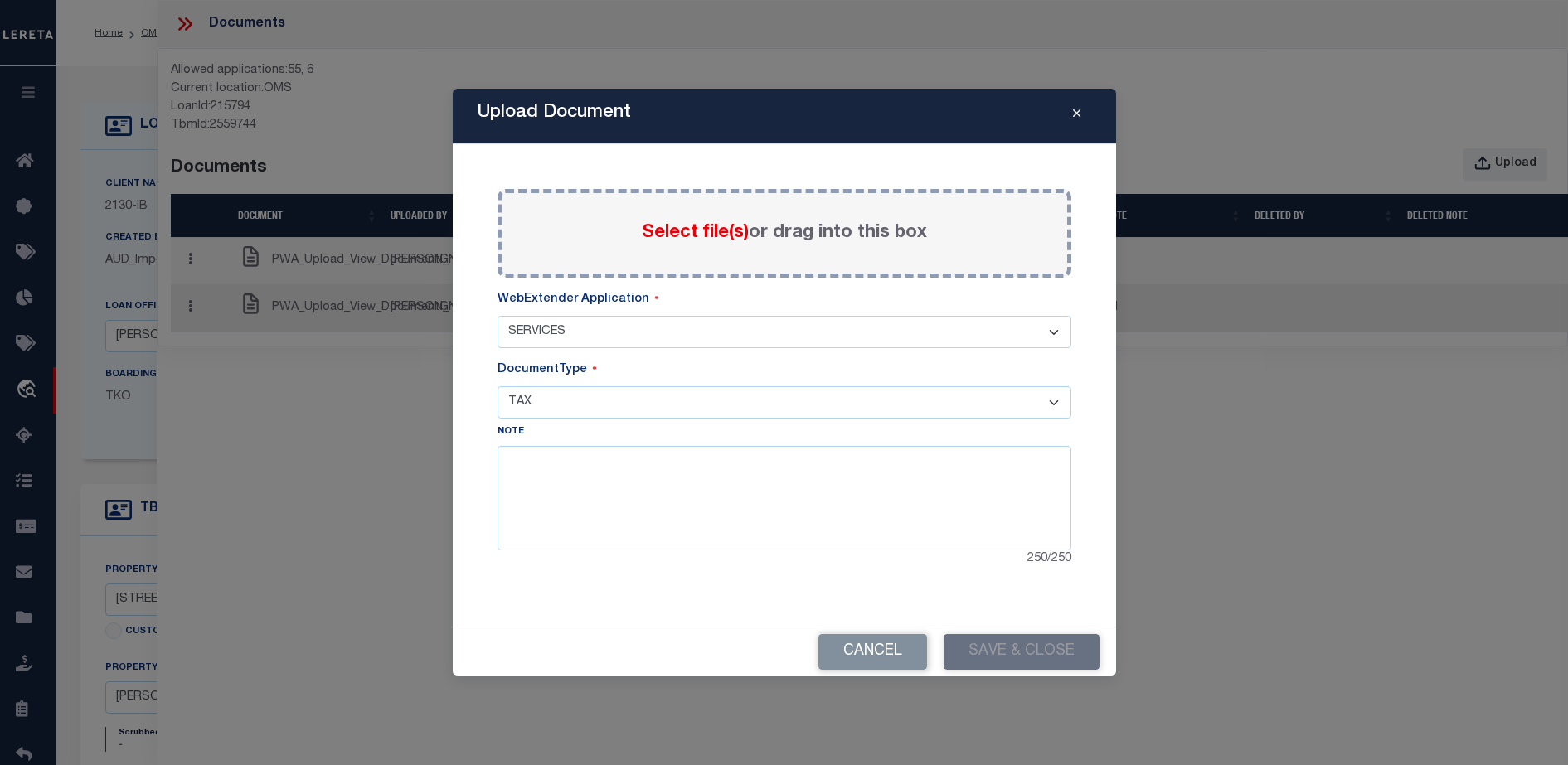
click at [498, 386] on select "- Select Document Type - TAX LEGAL" at bounding box center [784, 402] width 573 height 32
click at [659, 406] on select "- Select Document Type - TAX LEGAL" at bounding box center [784, 402] width 573 height 32
click at [632, 556] on div "250 / 250" at bounding box center [784, 559] width 573 height 19
click at [764, 228] on label "Select file(s) or drag into this box" at bounding box center [784, 233] width 285 height 27
click at [0, 0] on input "Select file(s) or drag into this box" at bounding box center [0, 0] width 0 height 0
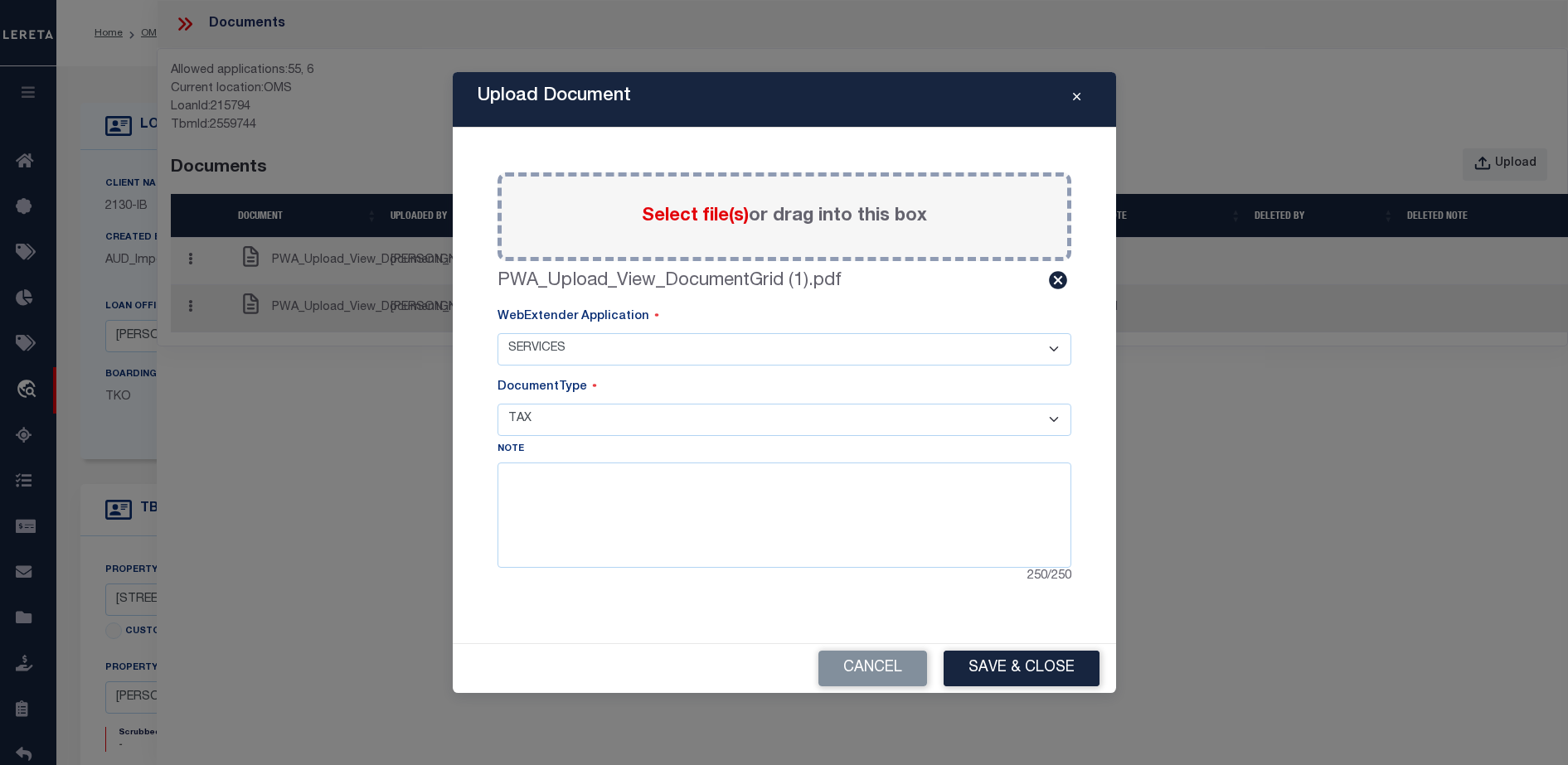
click at [699, 238] on div "Select file(s) or drag into this box" at bounding box center [784, 216] width 573 height 89
click at [652, 229] on div "Select file(s) or drag into this box" at bounding box center [784, 216] width 573 height 89
click at [676, 208] on span "Select file(s)" at bounding box center [695, 215] width 107 height 19
click at [0, 0] on input "Select file(s) or drag into this box" at bounding box center [0, 0] width 0 height 0
click at [739, 474] on textarea at bounding box center [784, 514] width 573 height 105
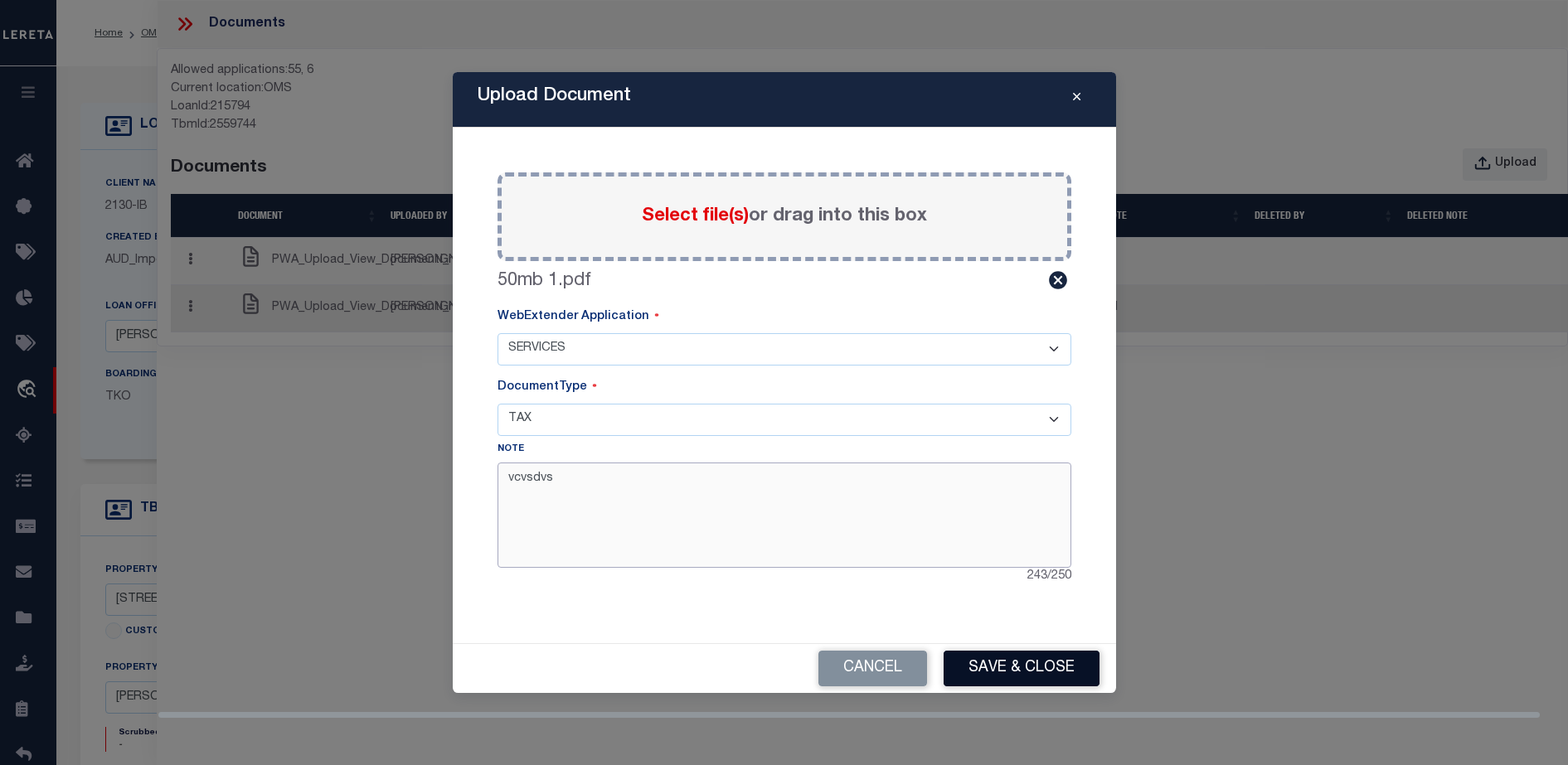
type textarea "vcvsdvs"
click at [1020, 667] on button "Save & Close" at bounding box center [1021, 668] width 156 height 35
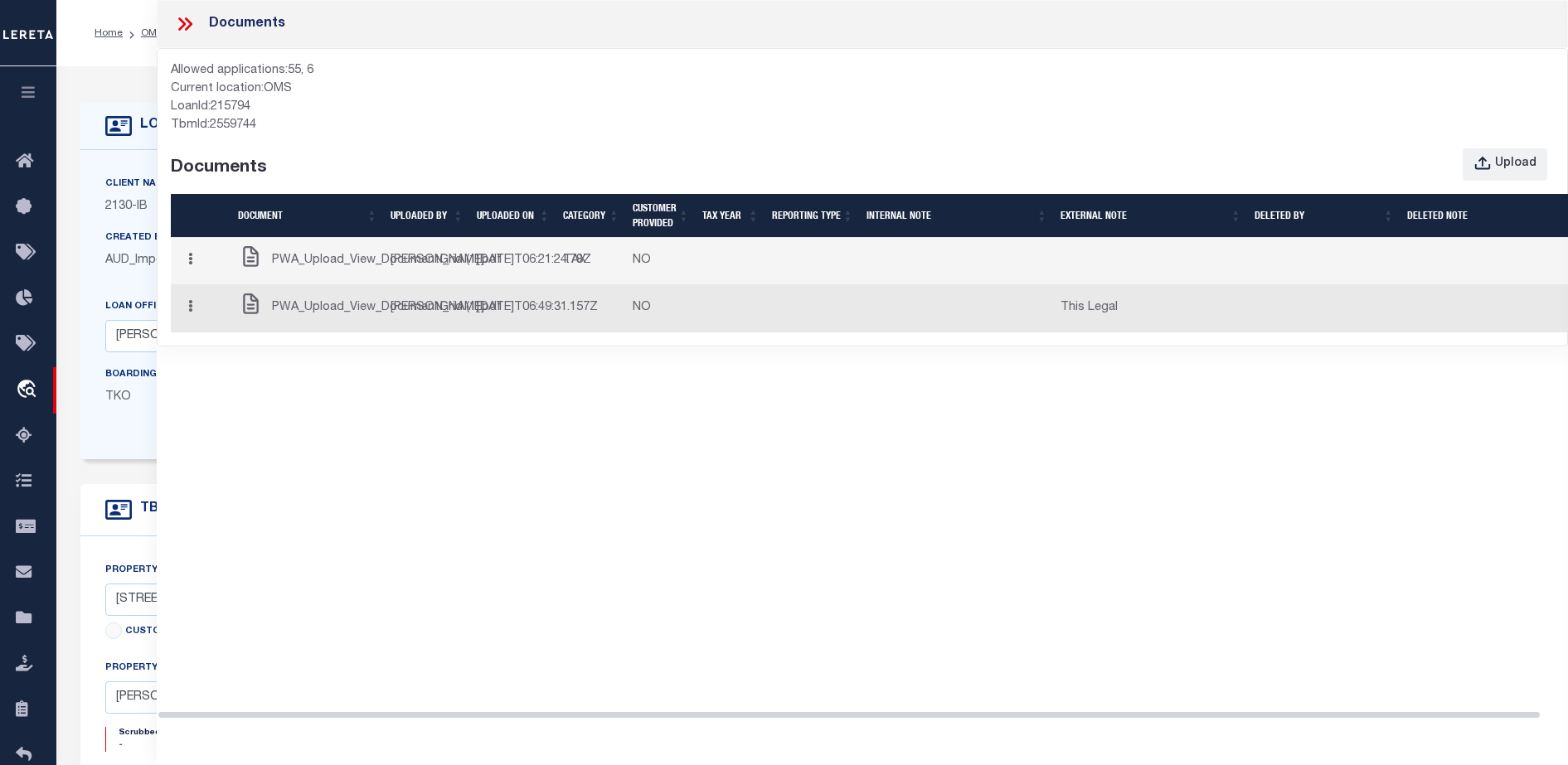
click at [564, 433] on div "Documents Allowed applications: 55, 6 Current location: OMS LoanId: 215794 TbmI…" at bounding box center [862, 367] width 1411 height 735
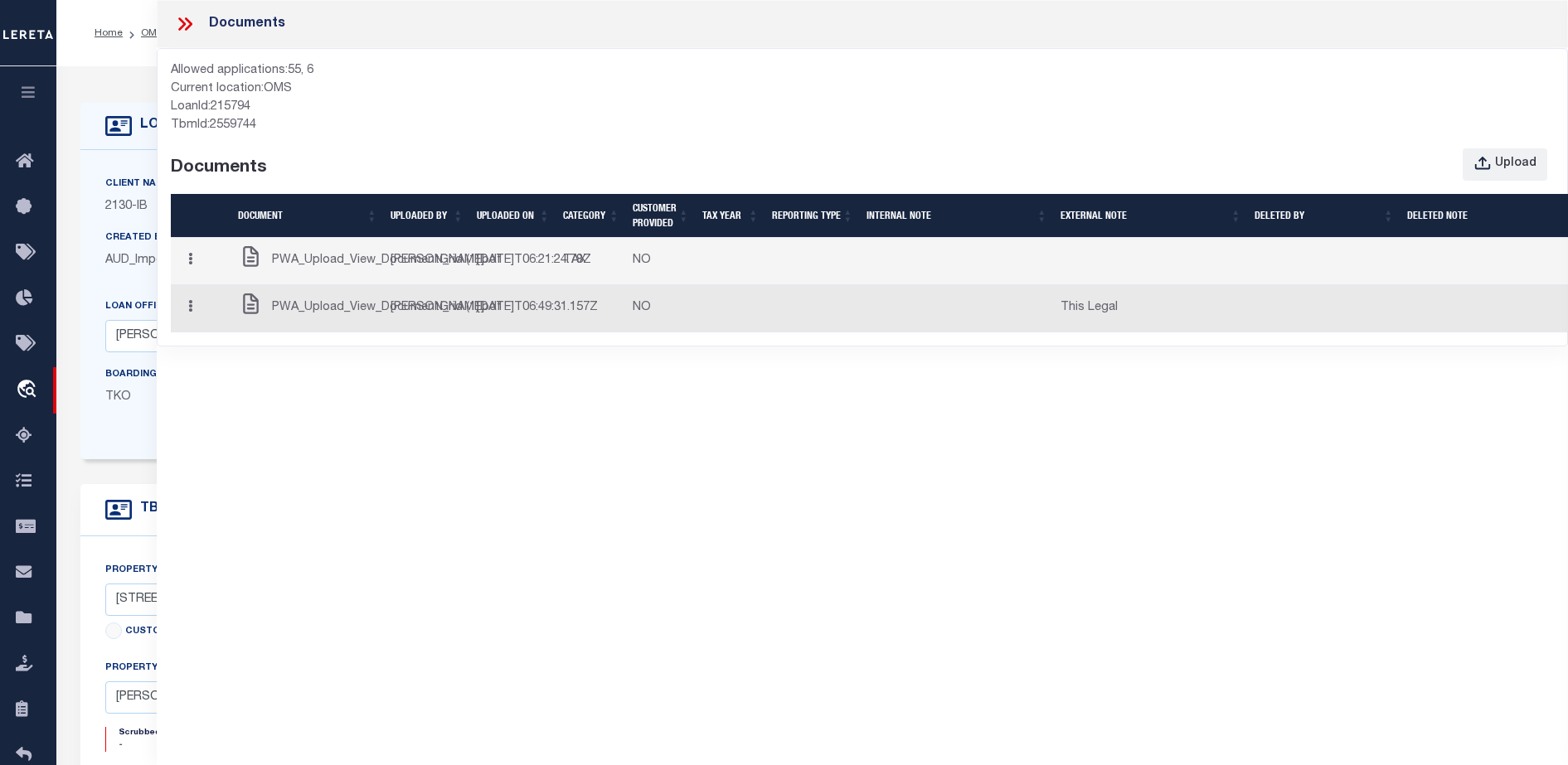
click at [736, 476] on div "Documents Allowed applications: 55, 6 Current location: OMS LoanId: 215794 TbmI…" at bounding box center [862, 367] width 1411 height 735
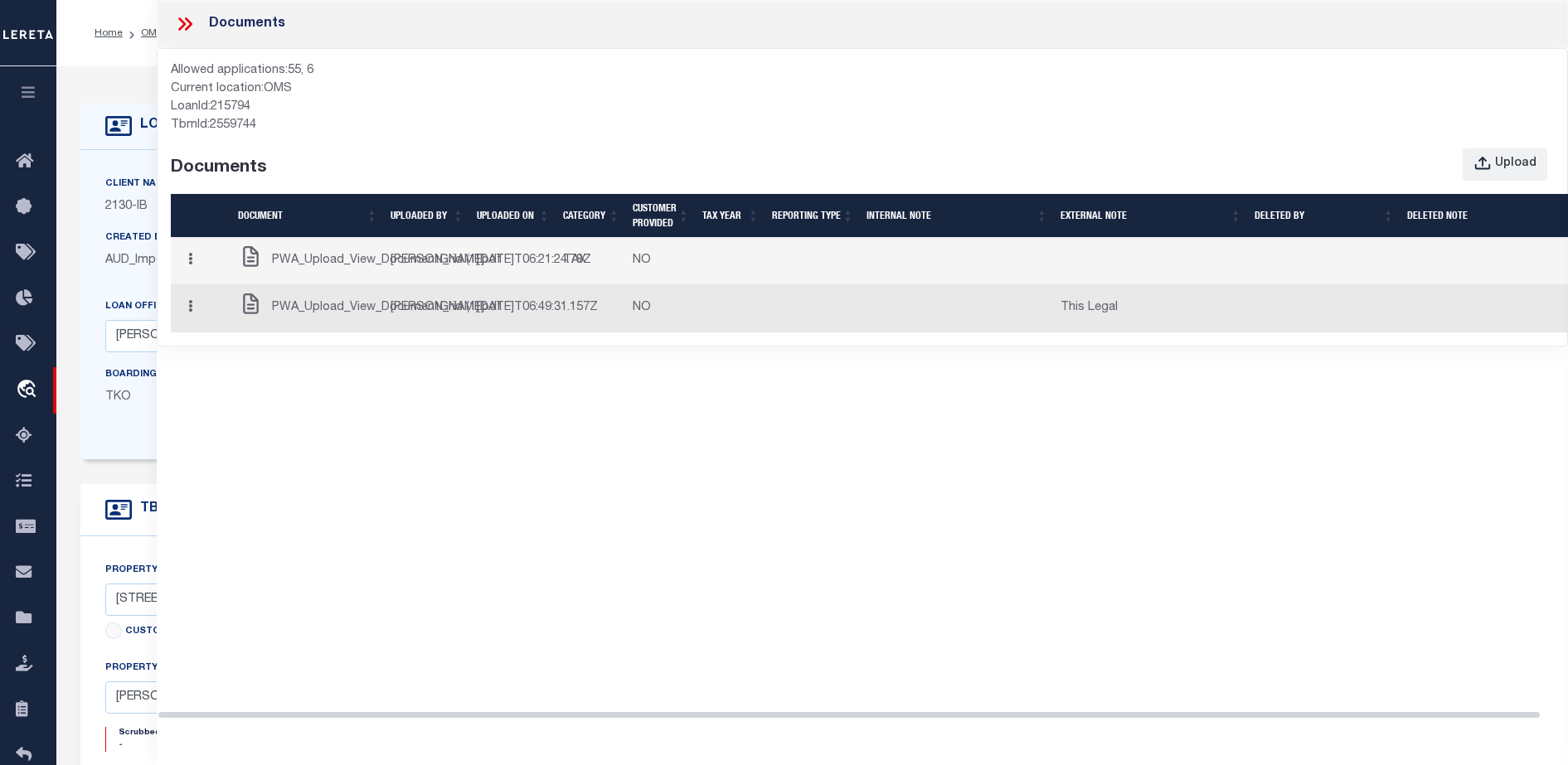
click at [837, 525] on div "Documents Allowed applications: 55, 6 Current location: OMS LoanId: 215794 TbmI…" at bounding box center [862, 367] width 1411 height 735
click at [578, 143] on div "Allowed applications: 55, 6 Current location: OMS LoanId: 215794 TbmId: 2559744…" at bounding box center [861, 197] width 1383 height 270
